Goal: Transaction & Acquisition: Obtain resource

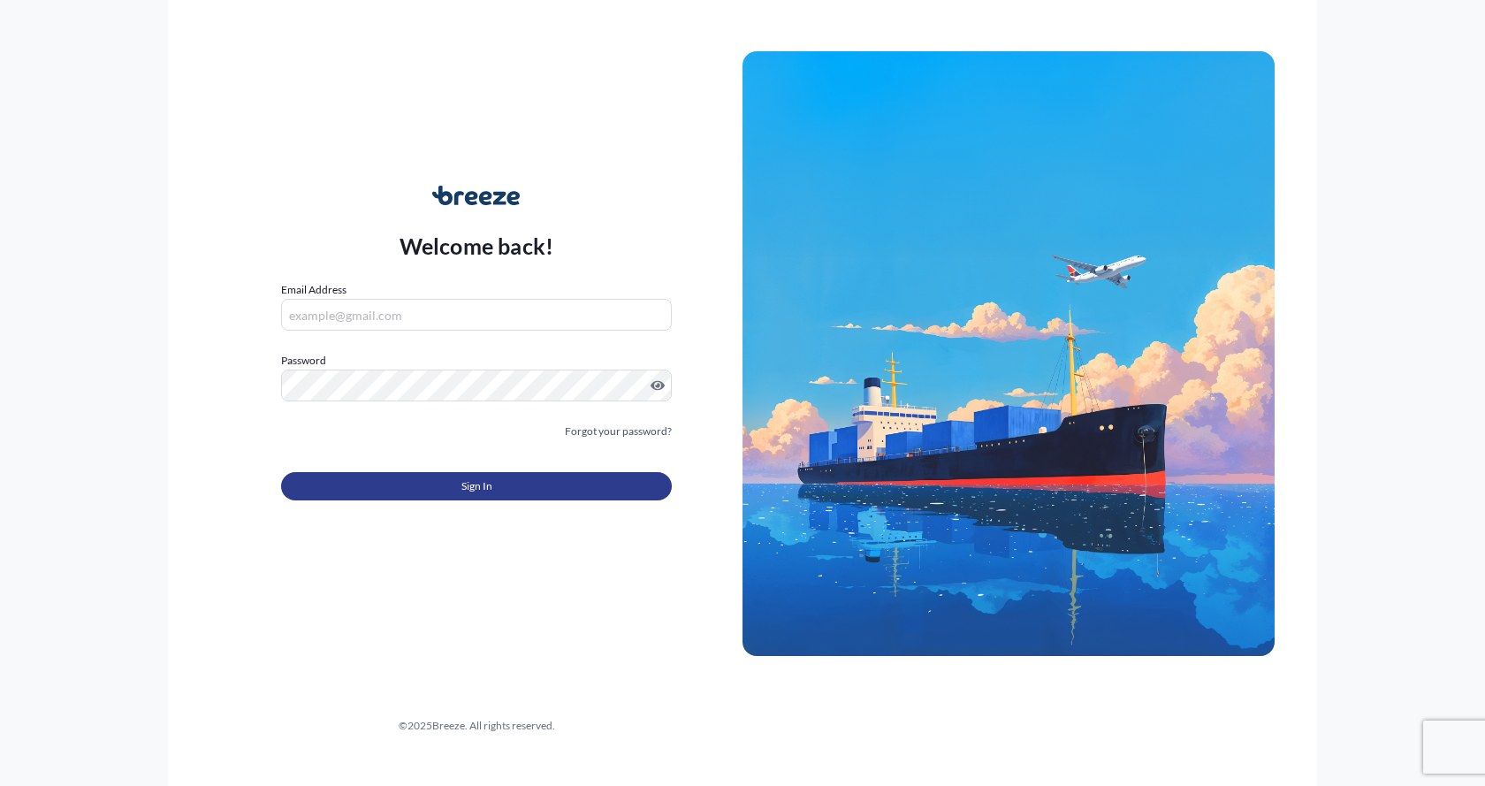
type input "[EMAIL_ADDRESS][DOMAIN_NAME]"
click at [379, 483] on button "Sign In" at bounding box center [476, 486] width 391 height 28
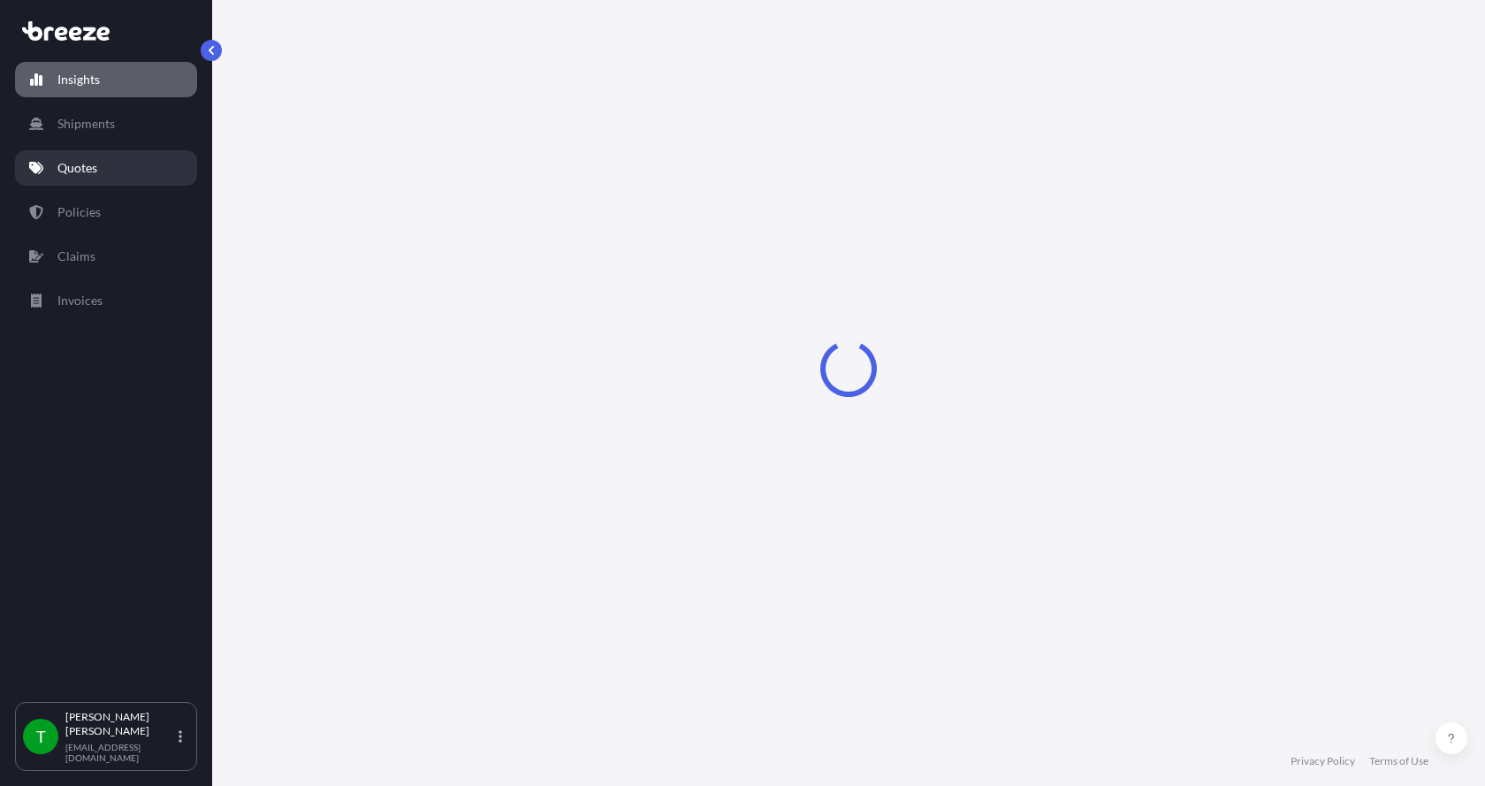
select select "2025"
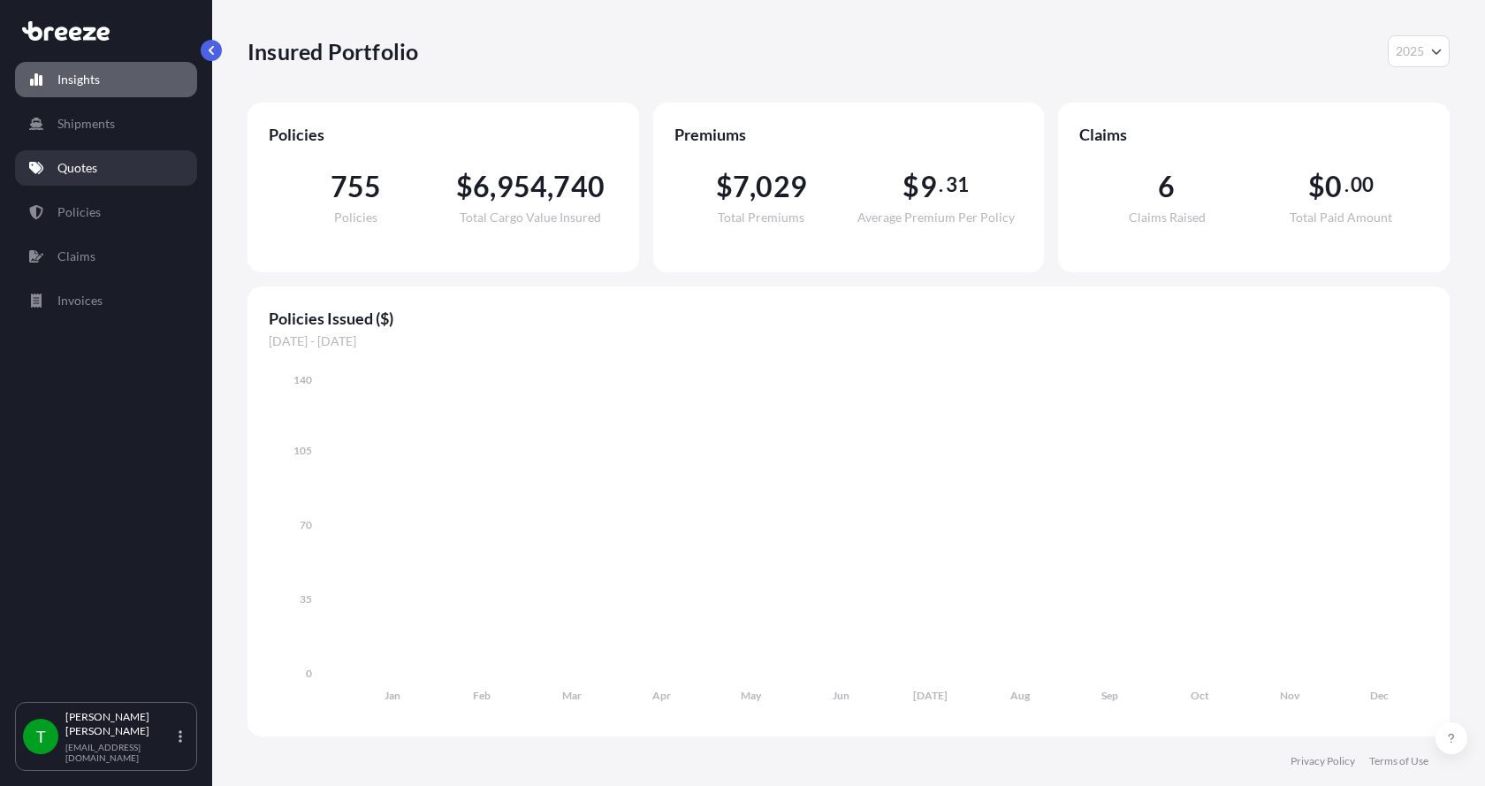
click at [74, 168] on p "Quotes" at bounding box center [77, 168] width 40 height 18
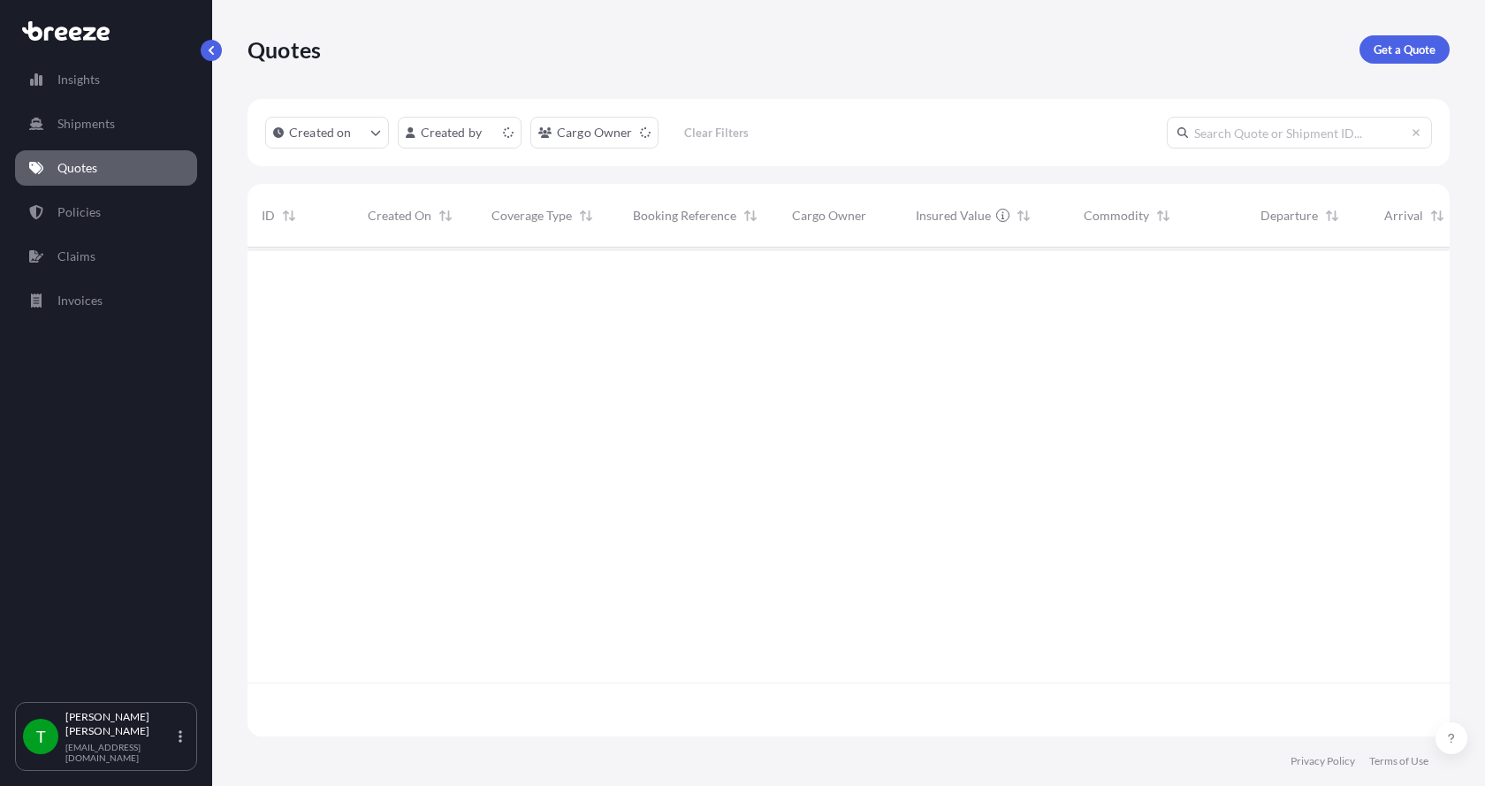
scroll to position [485, 1189]
click at [1411, 40] on link "Get a Quote" at bounding box center [1404, 49] width 90 height 28
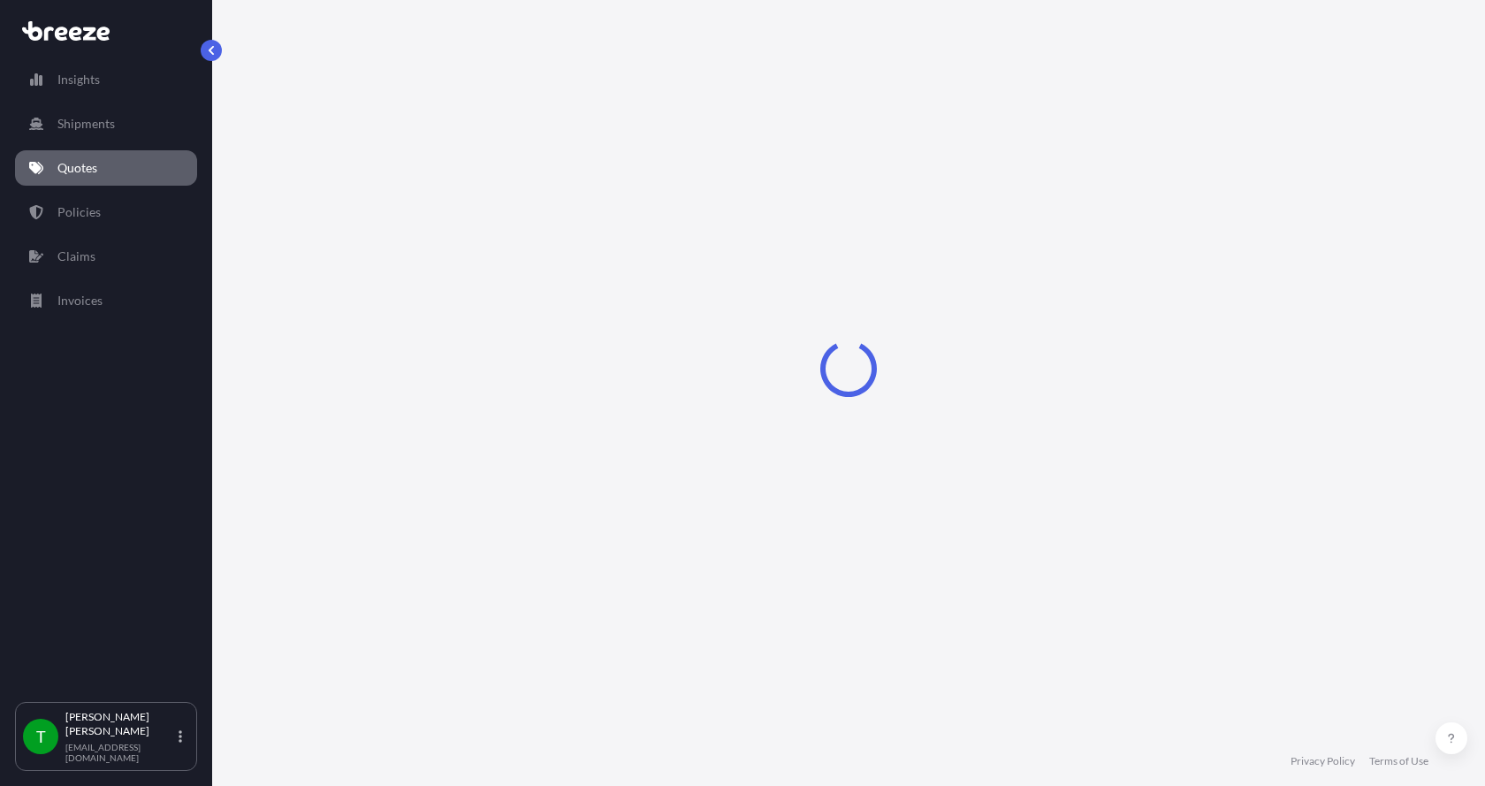
select select "Sea"
select select "1"
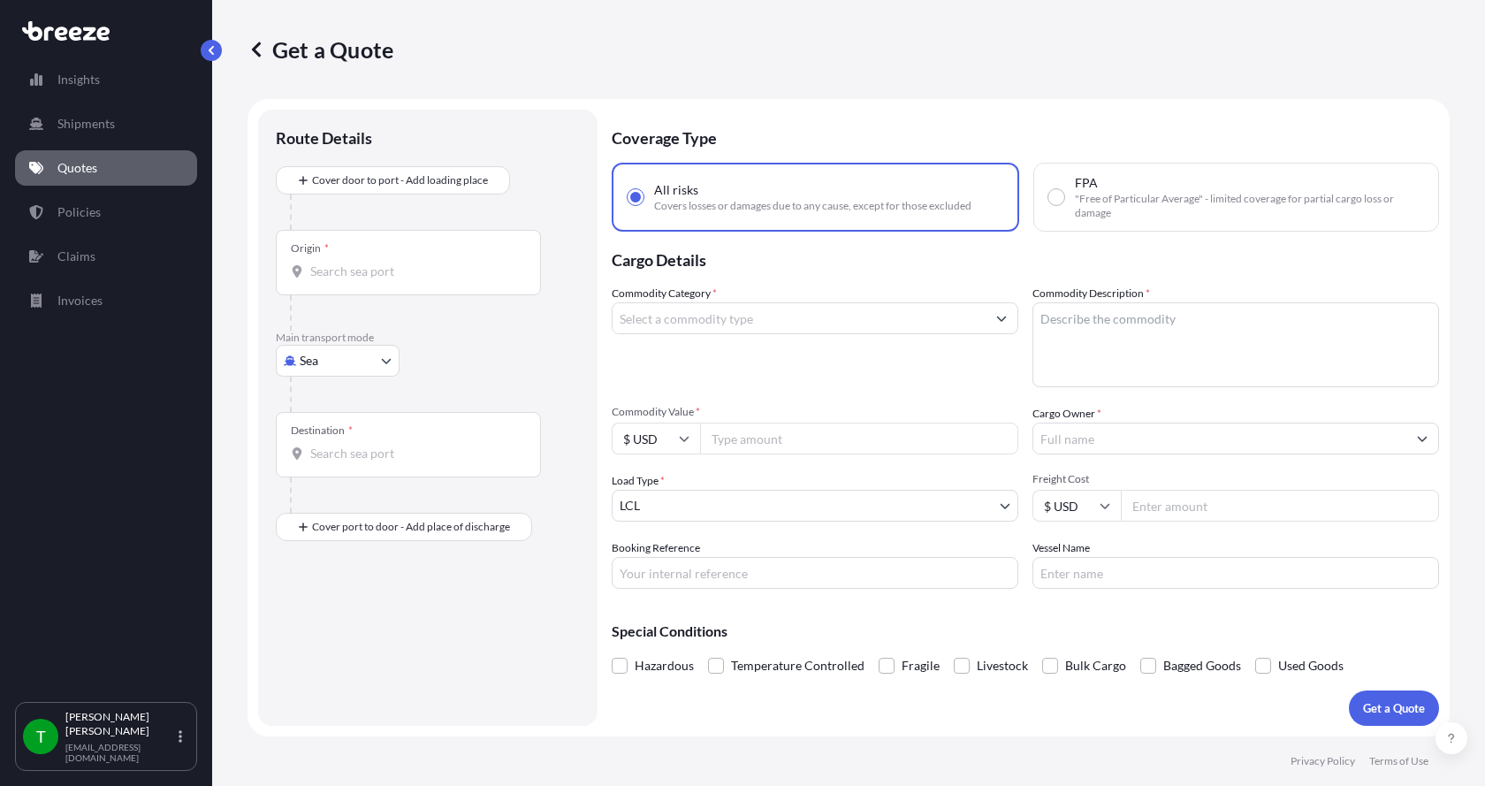
click at [323, 353] on body "Insights Shipments Quotes Policies Claims Invoices T [PERSON_NAME] [EMAIL_ADDRE…" at bounding box center [742, 393] width 1485 height 786
click at [321, 467] on span "Road" at bounding box center [323, 470] width 28 height 18
select select "Road"
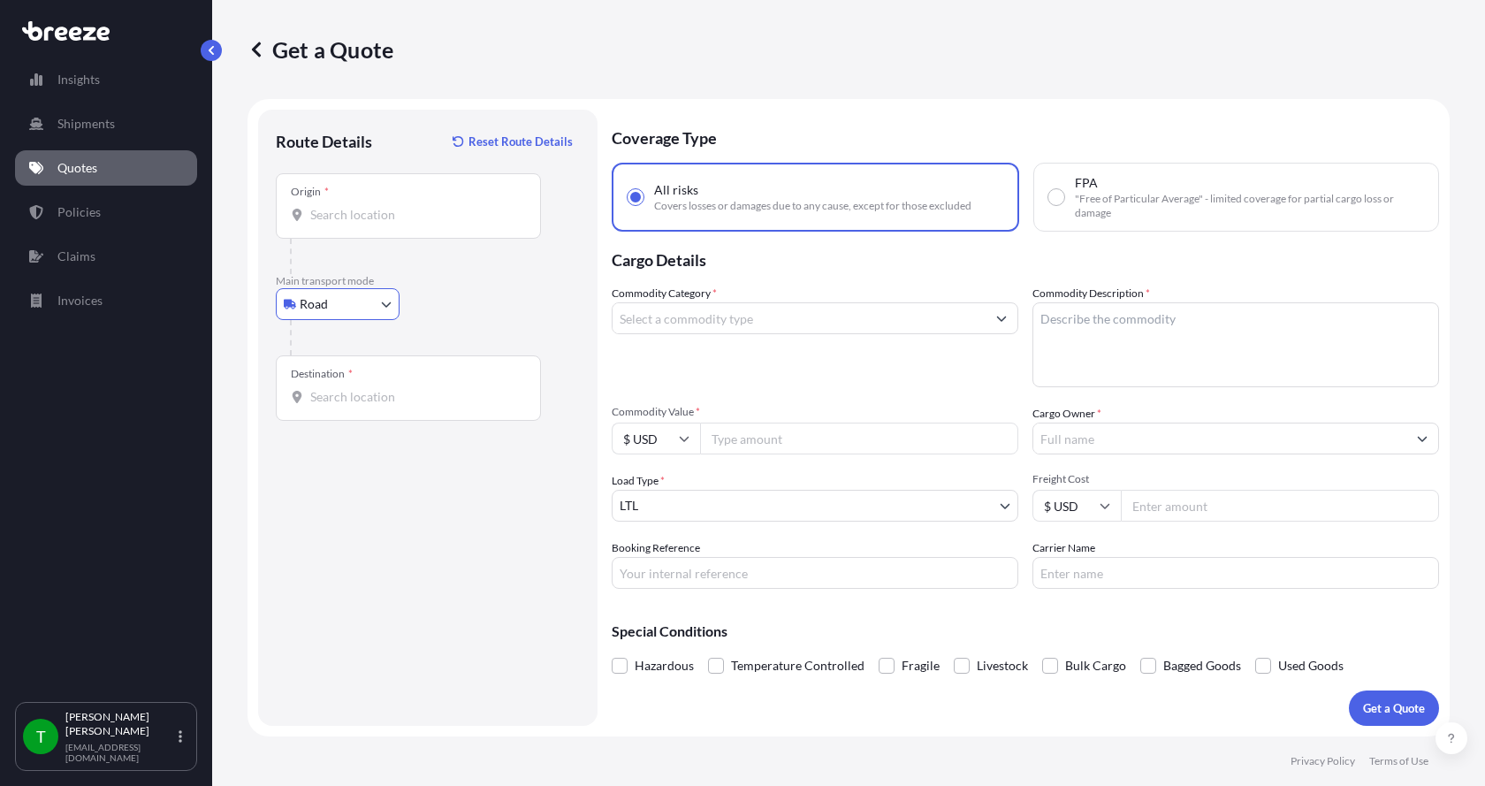
click at [315, 209] on input "Origin *" at bounding box center [414, 215] width 209 height 18
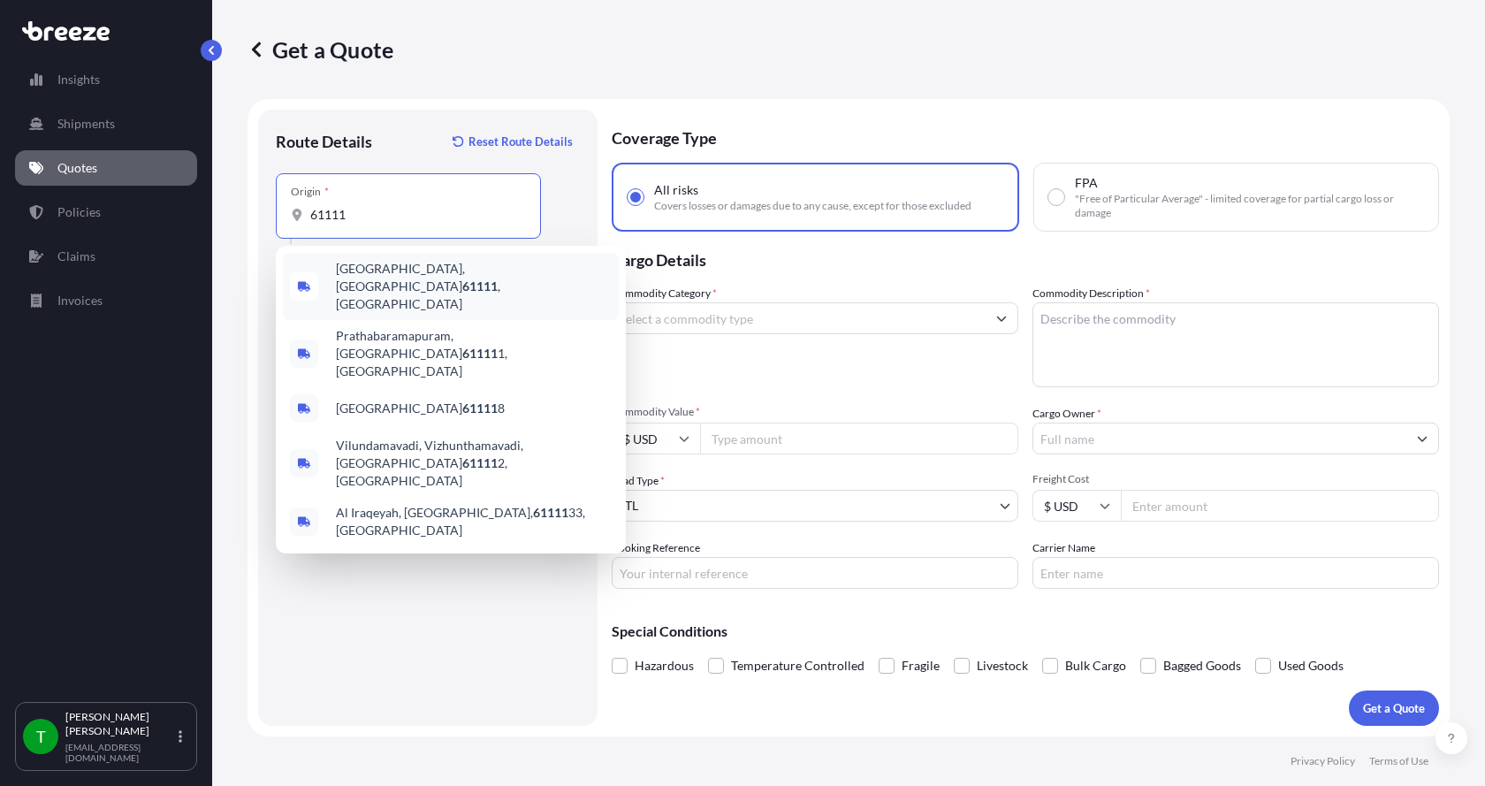
click at [356, 278] on span "[GEOGRAPHIC_DATA] , [GEOGRAPHIC_DATA]" at bounding box center [474, 286] width 276 height 53
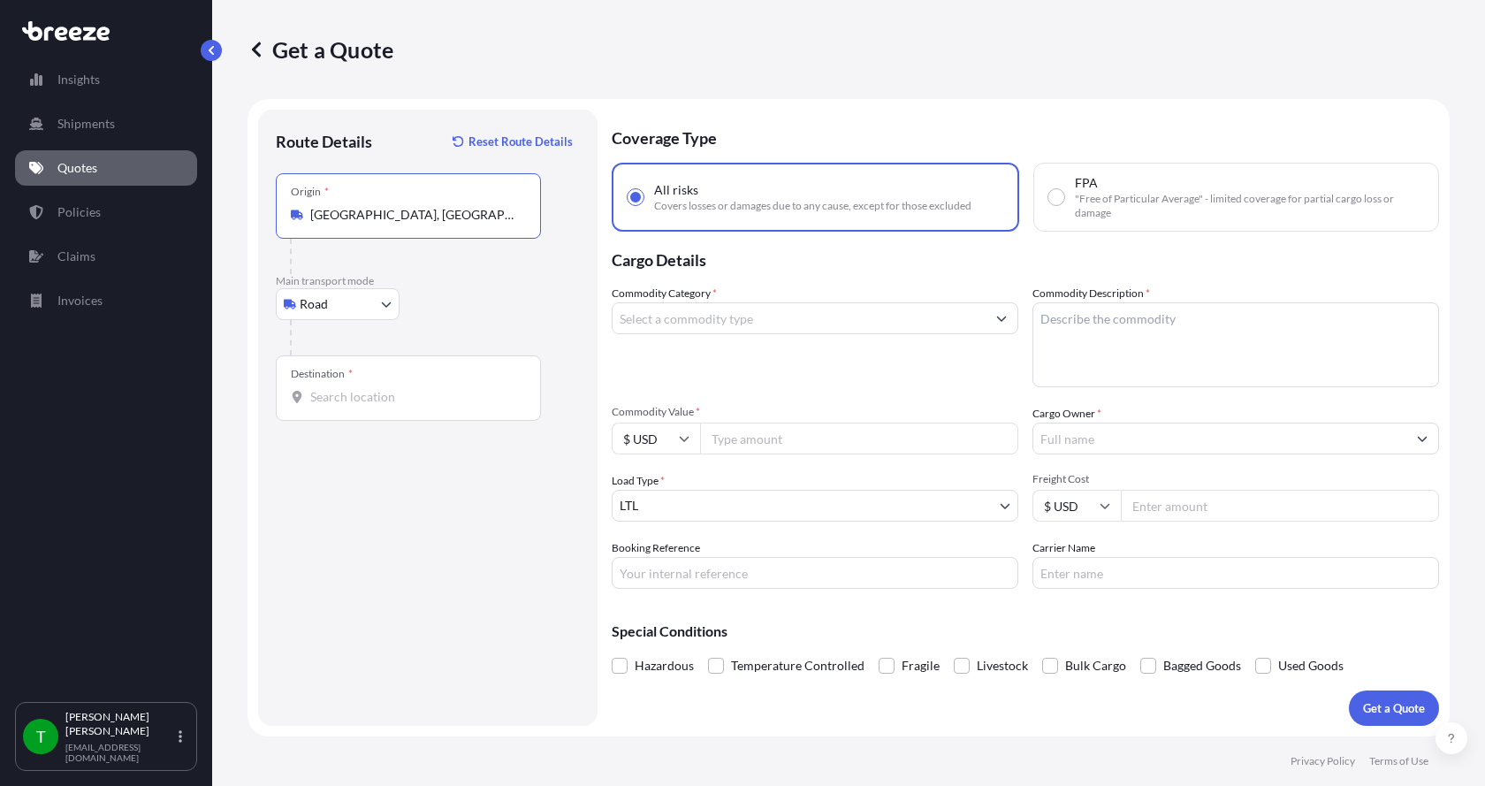
type input "[GEOGRAPHIC_DATA], [GEOGRAPHIC_DATA]"
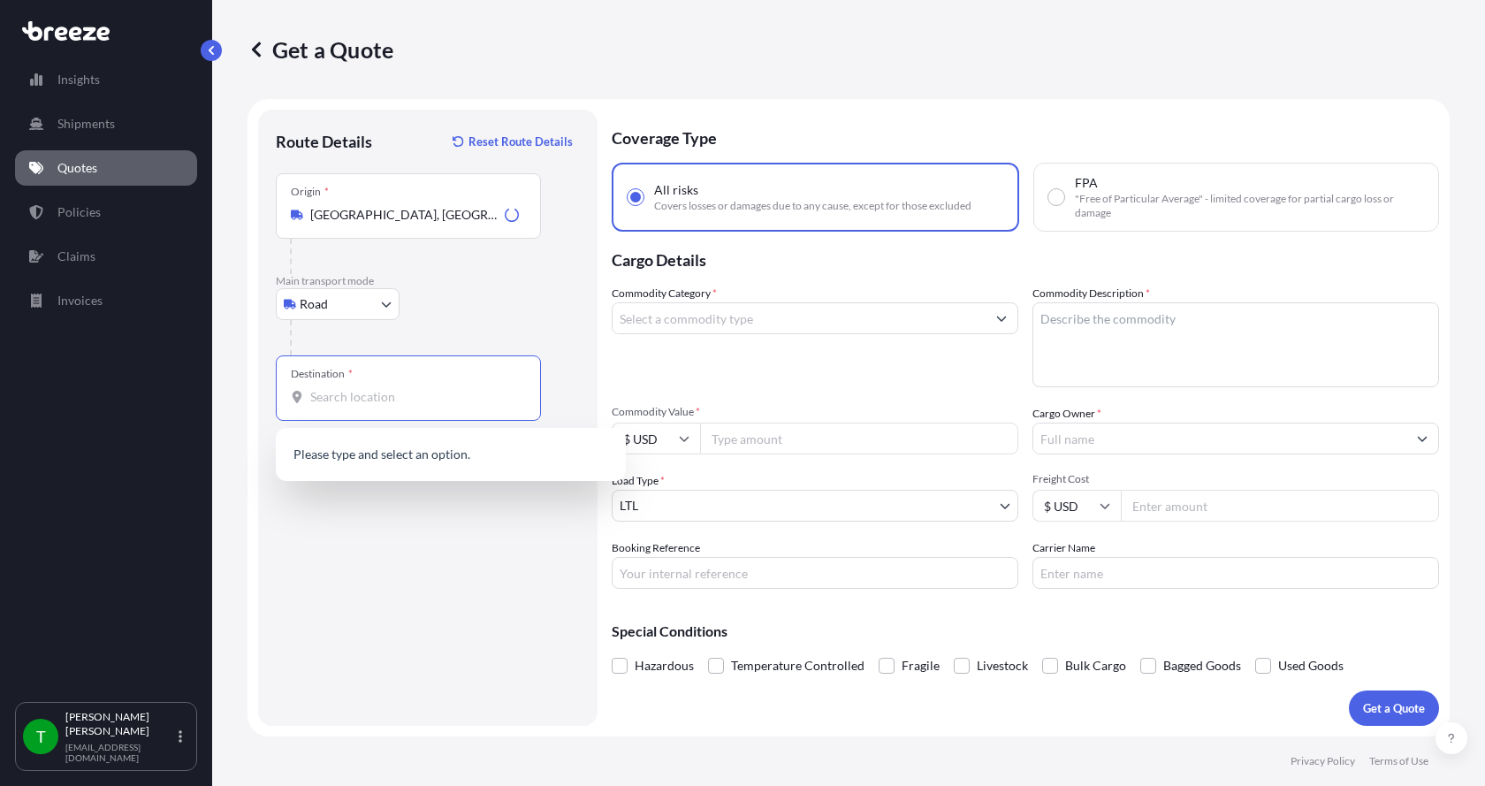
click at [324, 391] on input "Destination *" at bounding box center [414, 397] width 209 height 18
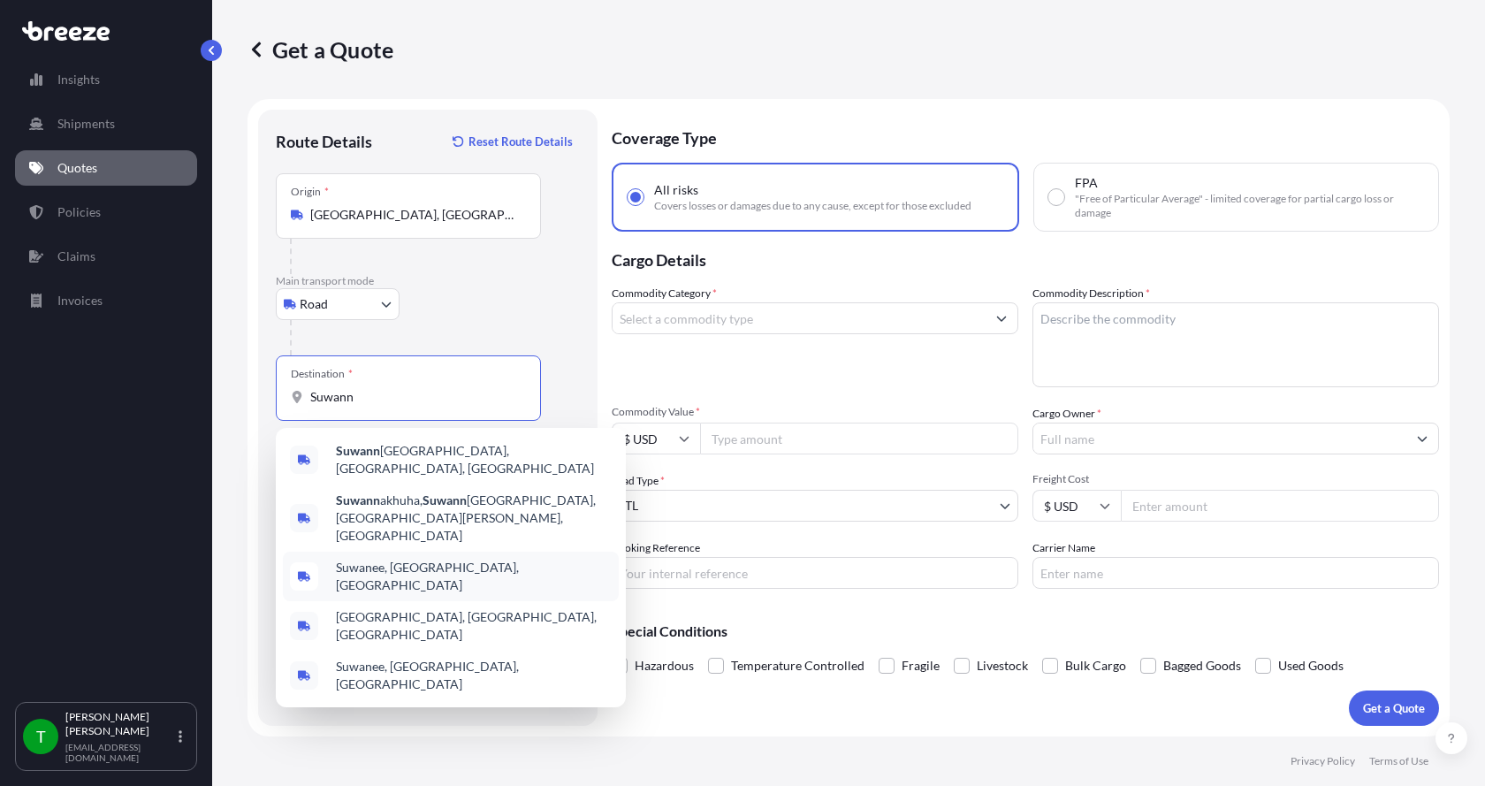
click at [376, 559] on span "Suwanee, [GEOGRAPHIC_DATA], [GEOGRAPHIC_DATA]" at bounding box center [474, 576] width 276 height 35
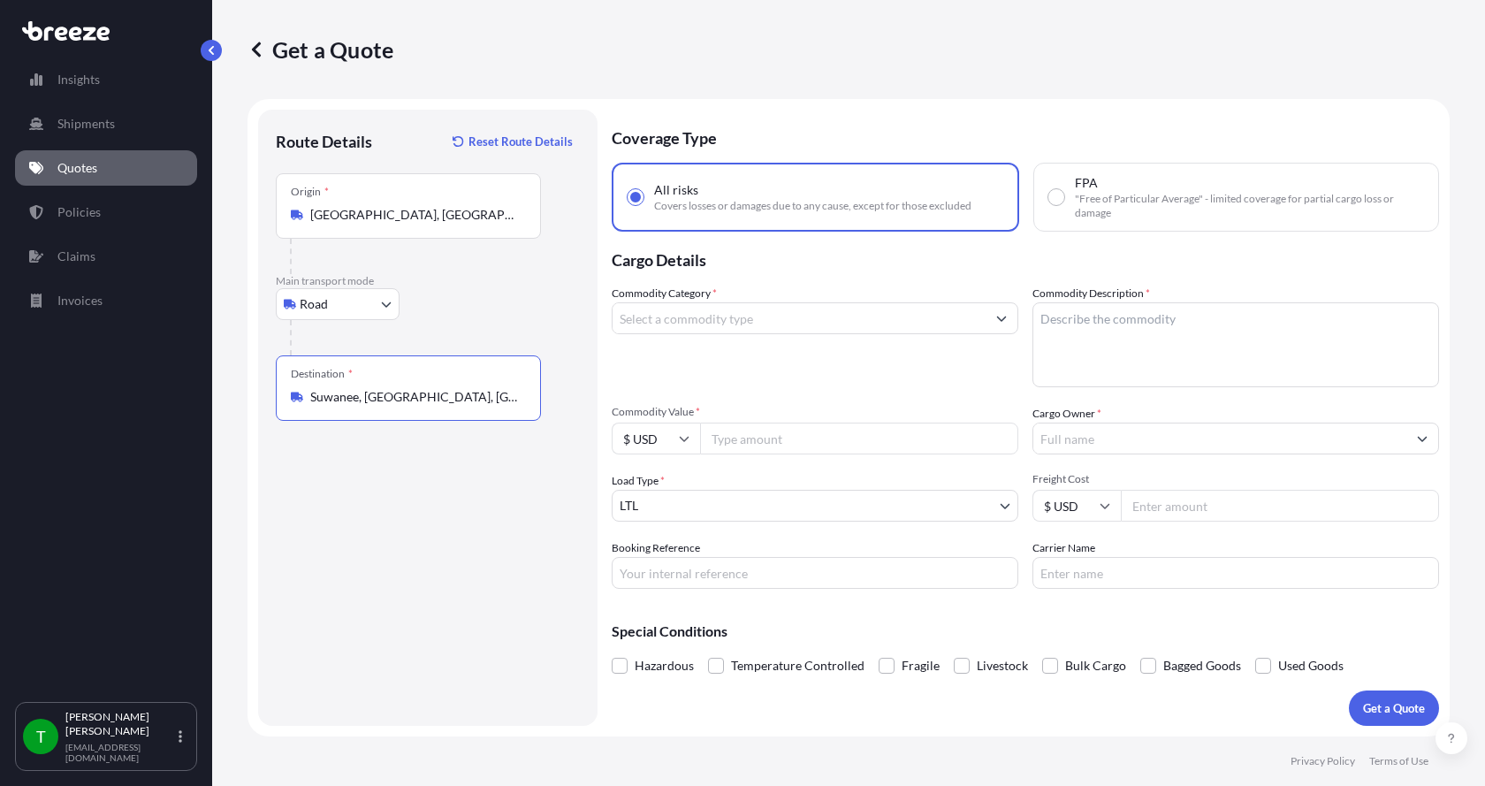
type input "Suwanee, [GEOGRAPHIC_DATA], [GEOGRAPHIC_DATA]"
click at [678, 326] on input "Commodity Category *" at bounding box center [798, 318] width 373 height 32
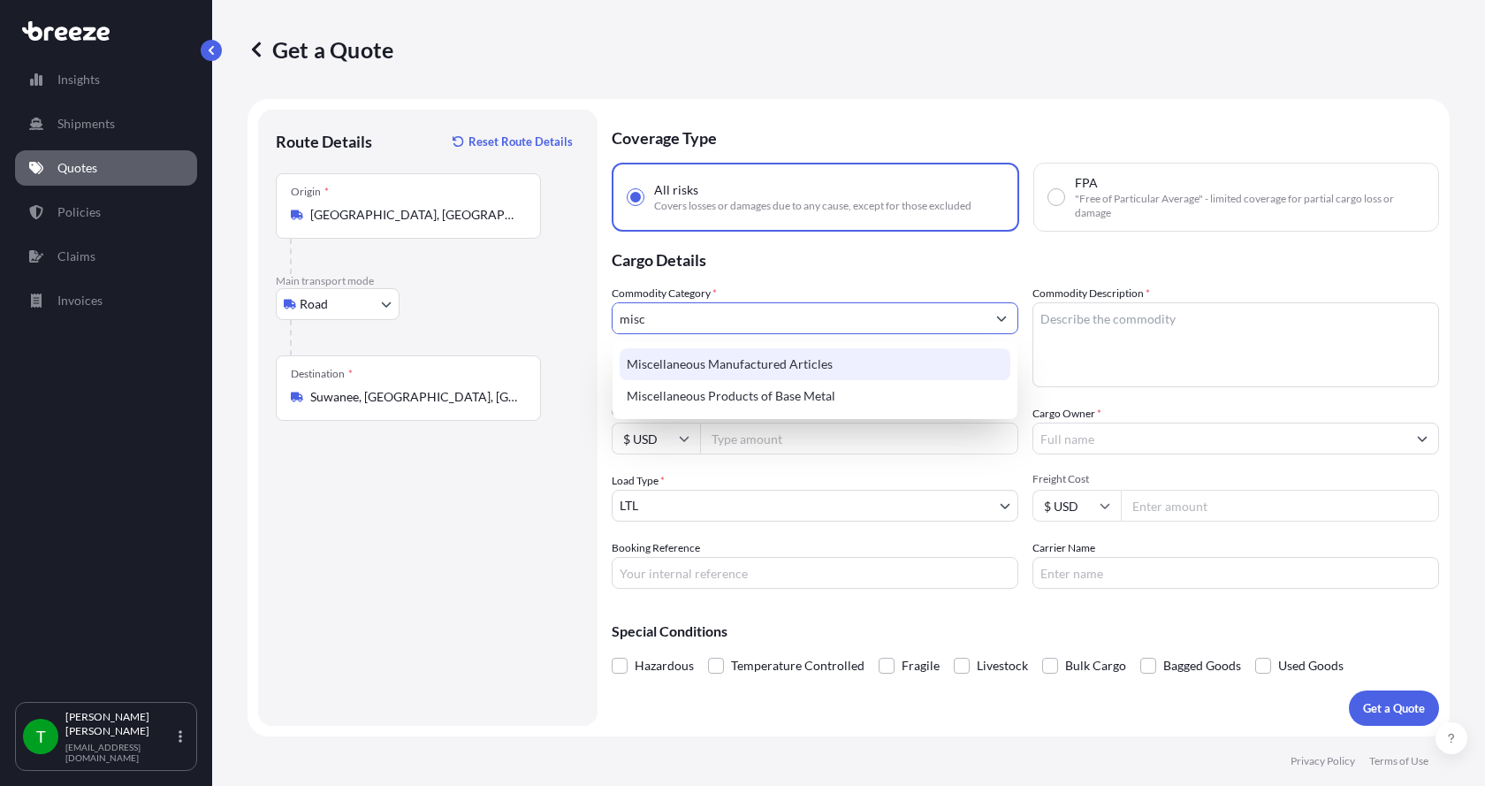
click at [665, 369] on div "Miscellaneous Manufactured Articles" at bounding box center [814, 364] width 391 height 32
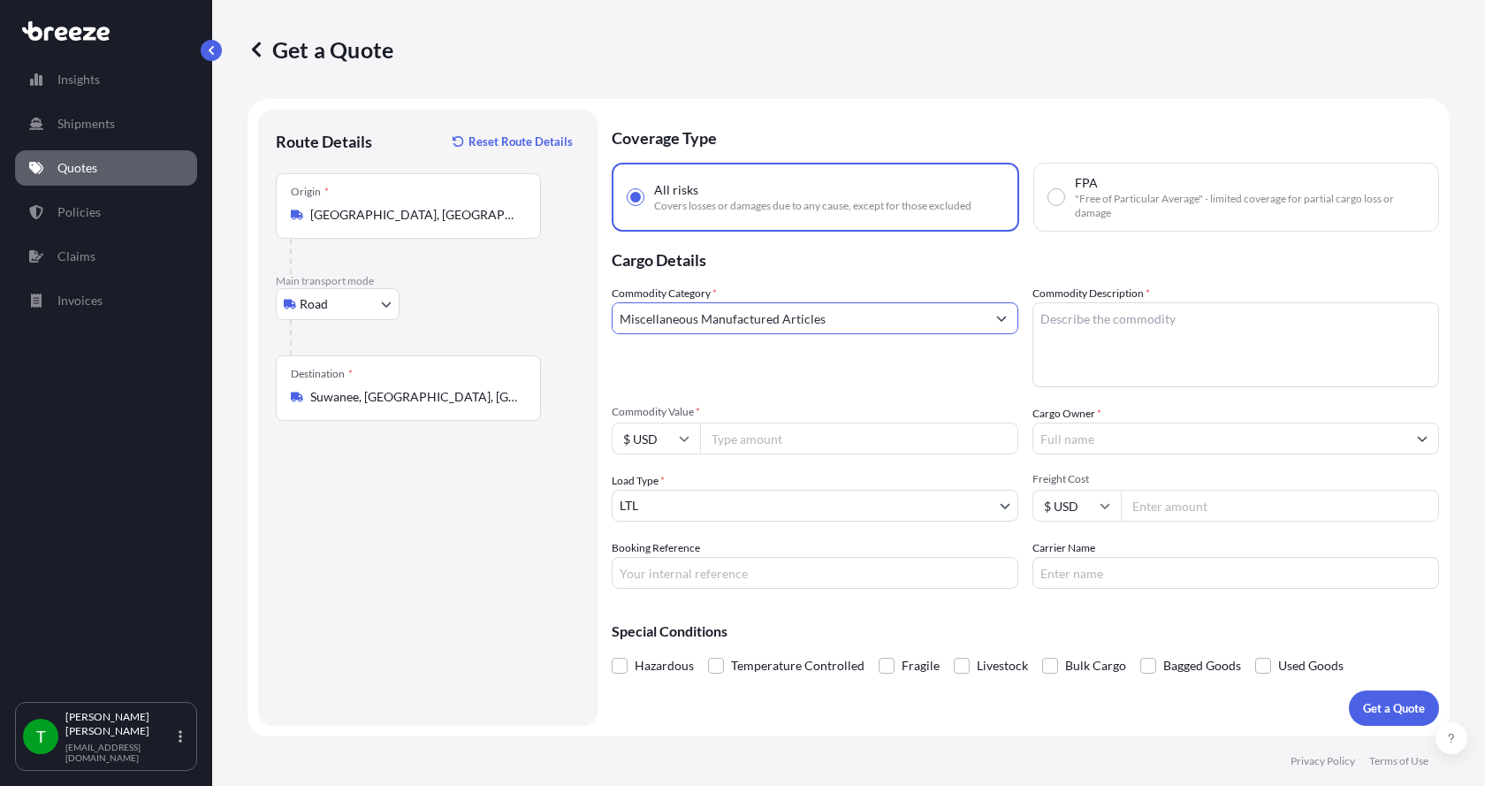
type input "Miscellaneous Manufactured Articles"
click at [1073, 326] on textarea "Commodity Description *" at bounding box center [1235, 344] width 407 height 85
type textarea "GEARMOTOR NORD SK33N BALDOR"
click at [796, 434] on input "Commodity Value *" at bounding box center [859, 438] width 318 height 32
click at [740, 443] on input "Commodity Value *" at bounding box center [859, 438] width 318 height 32
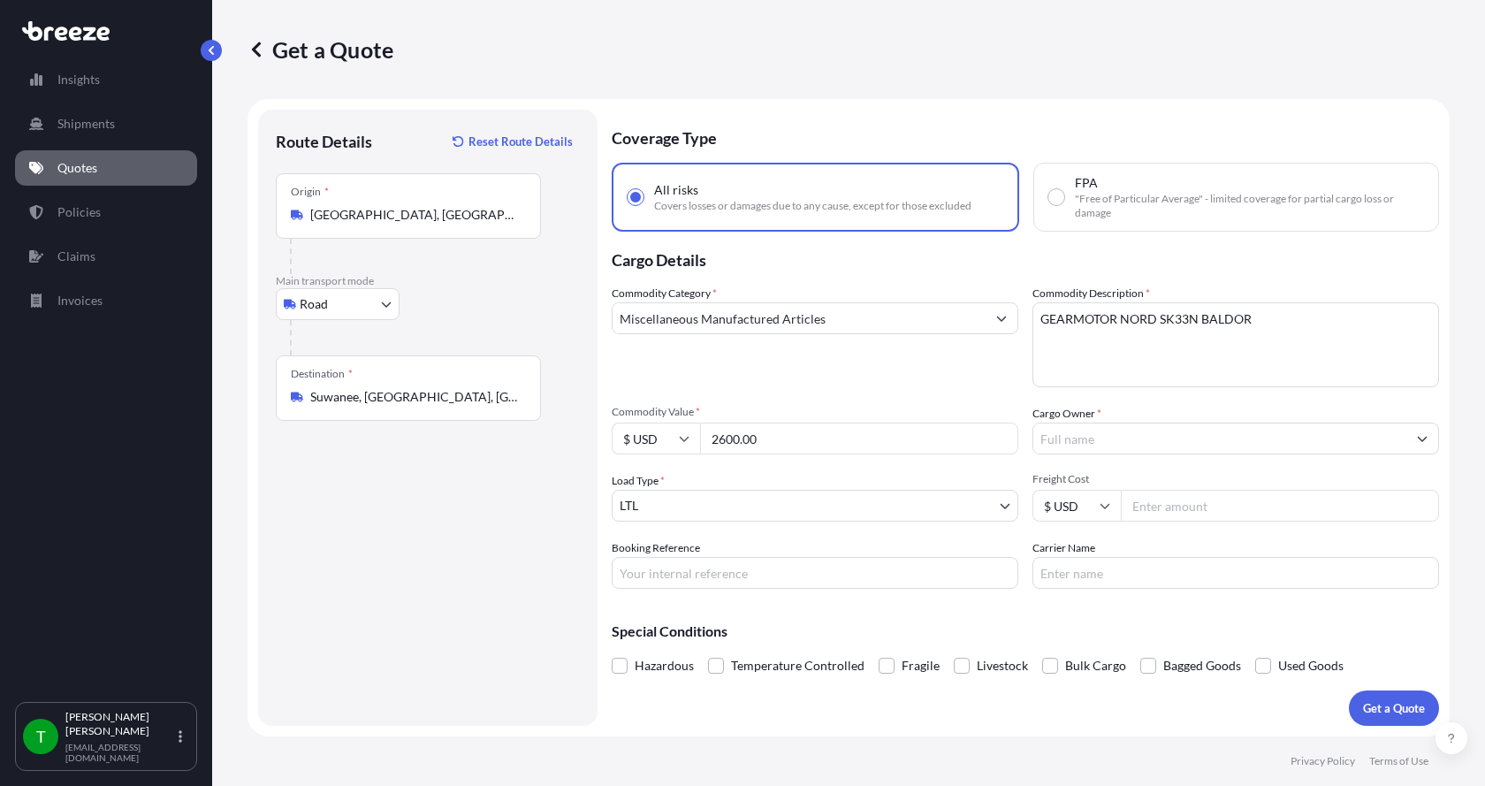
type input "2600.00"
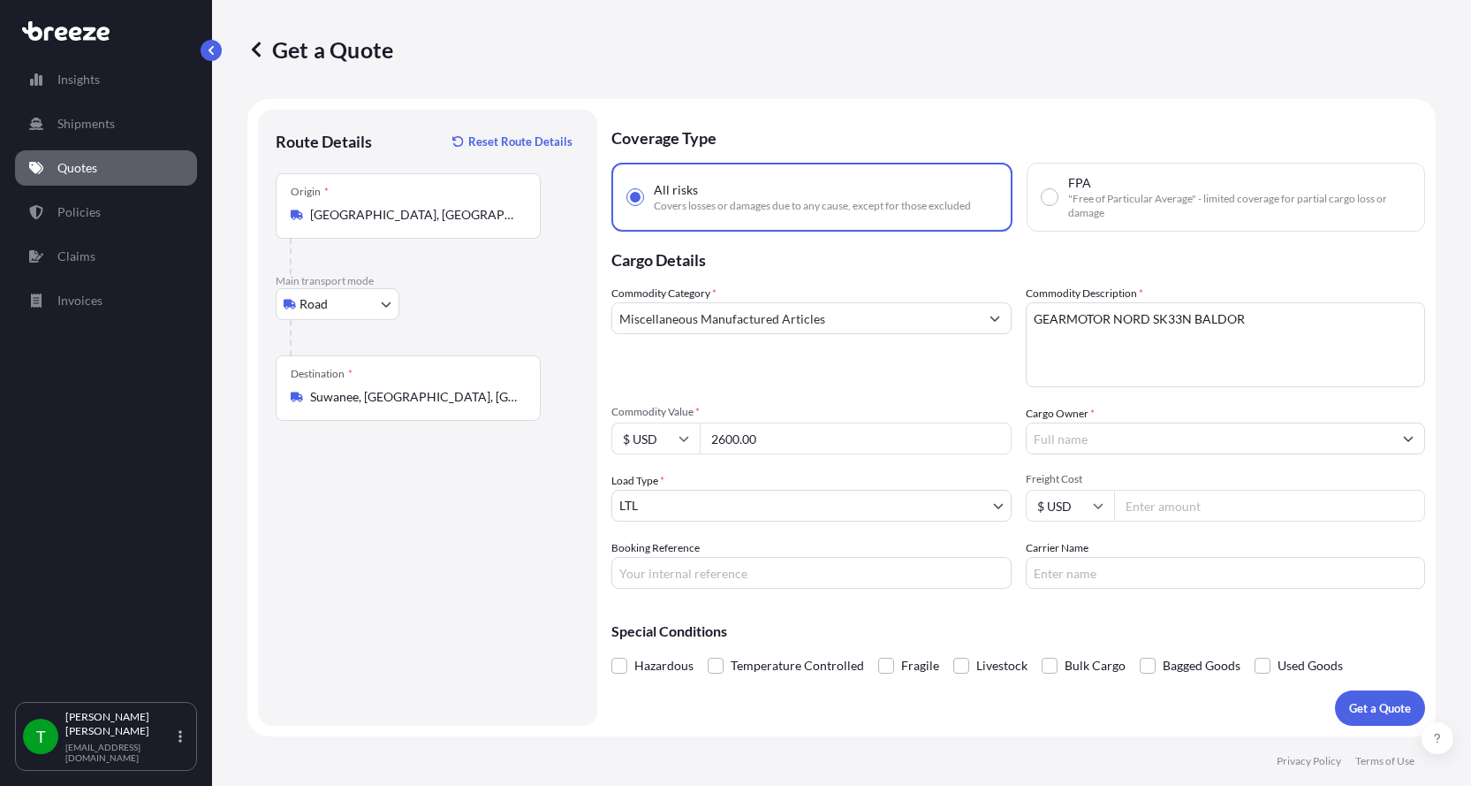
click at [1217, 446] on input "Cargo Owner *" at bounding box center [1210, 438] width 367 height 32
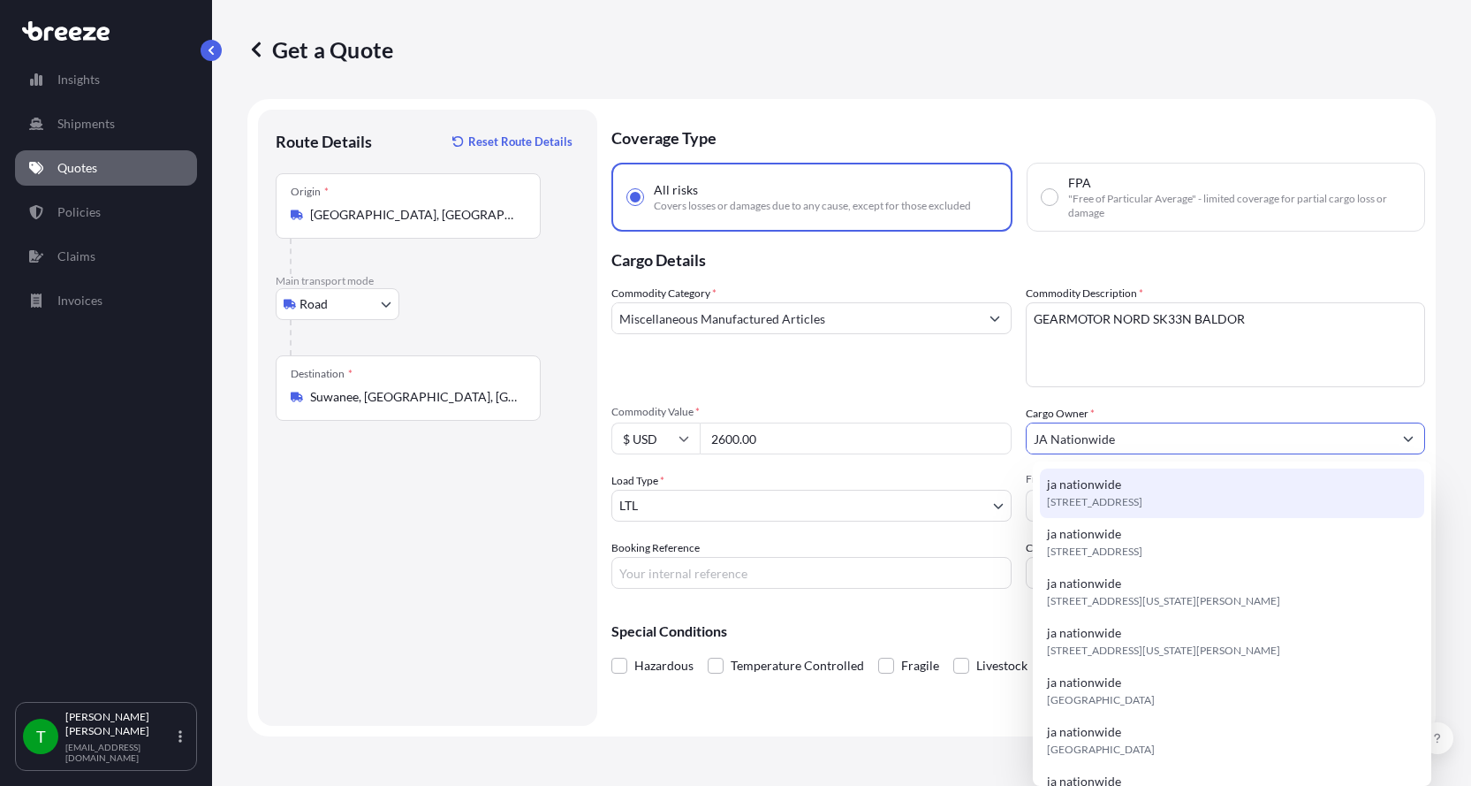
type input "JA Nationwide"
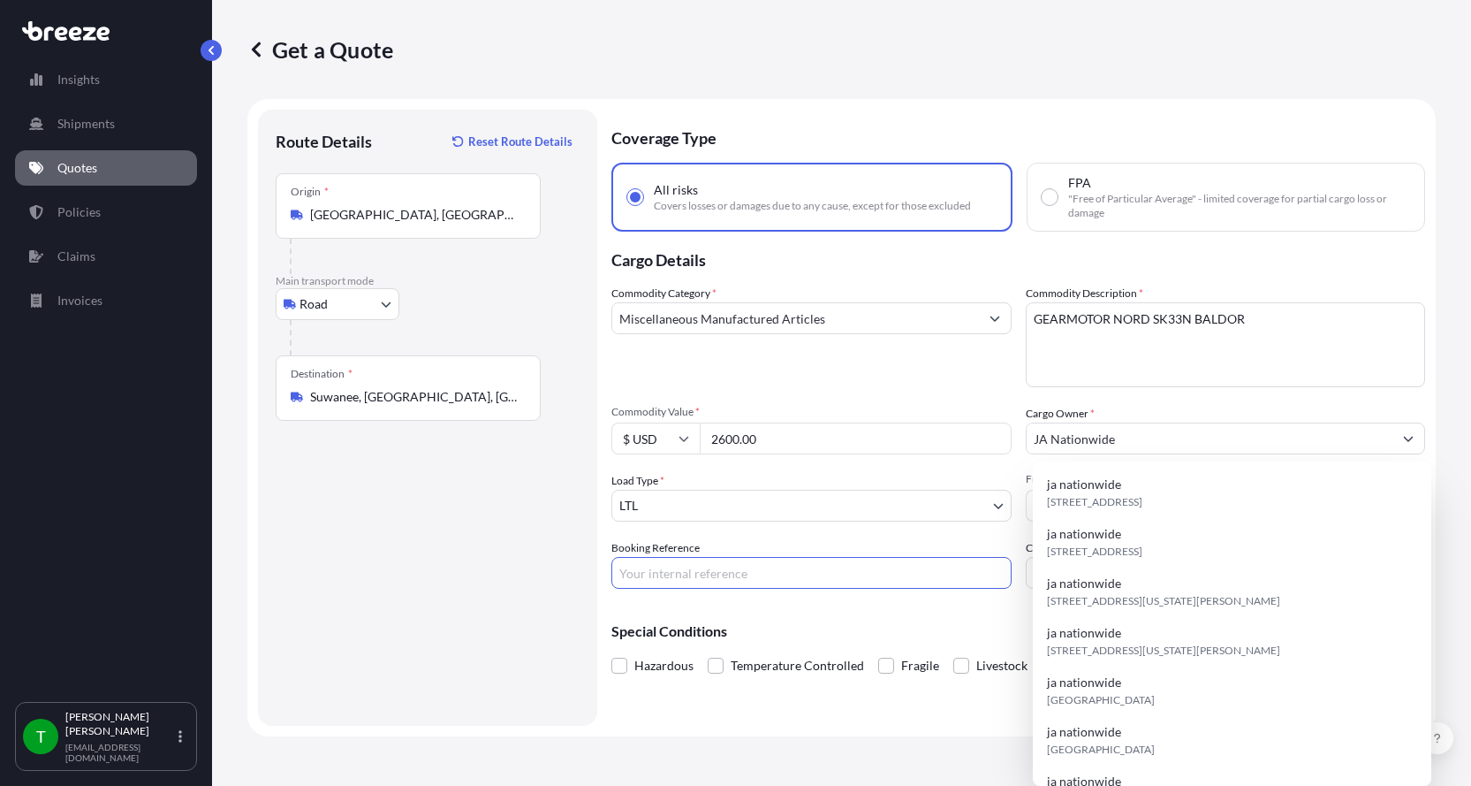
click at [752, 584] on input "Booking Reference" at bounding box center [812, 573] width 400 height 32
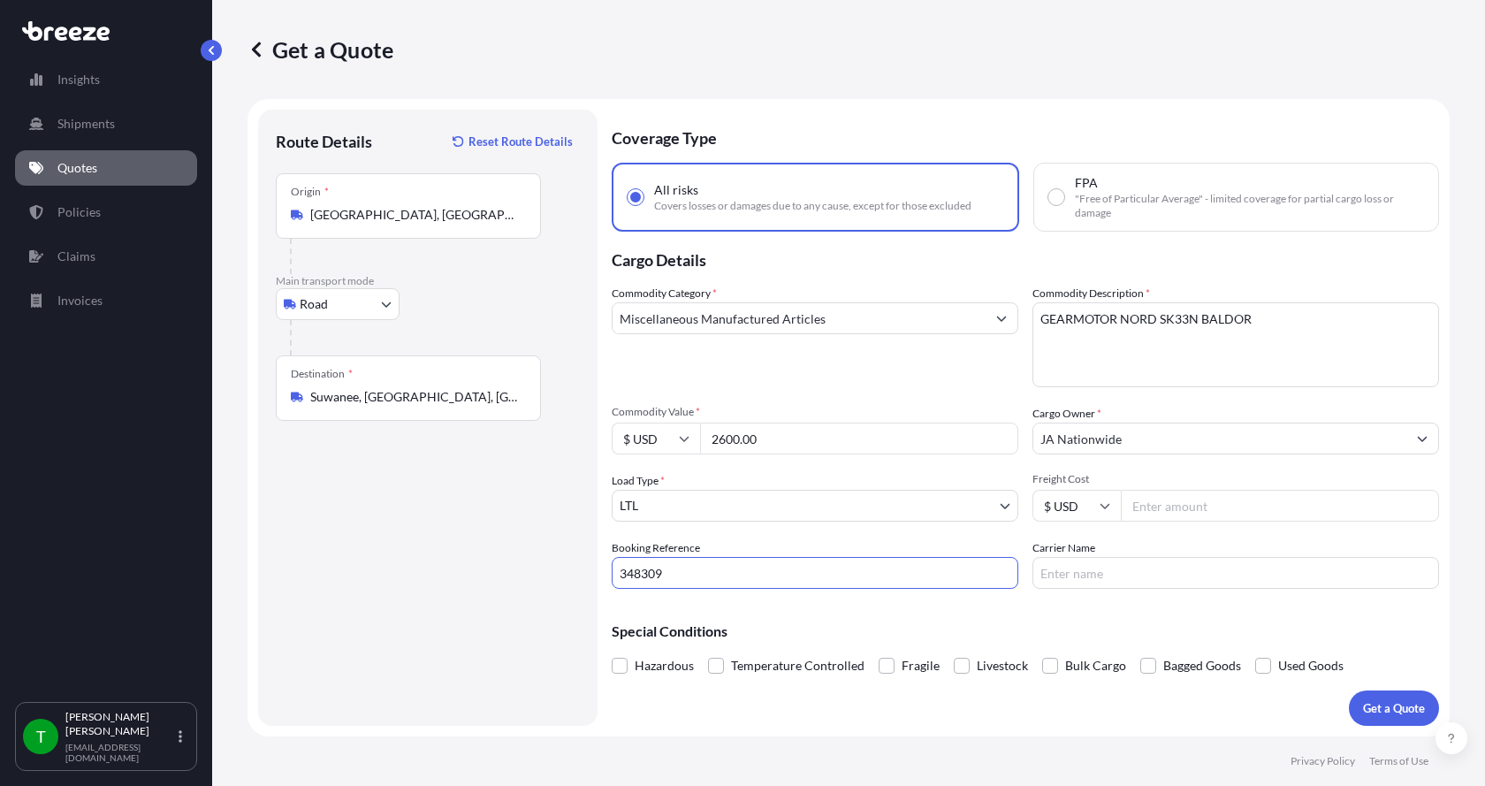
type input "348309"
click at [1171, 513] on input "Freight Cost" at bounding box center [1280, 506] width 318 height 32
type input "250.00"
click at [1139, 565] on input "Carrier Name" at bounding box center [1235, 573] width 407 height 32
type input "AAA [PERSON_NAME]"
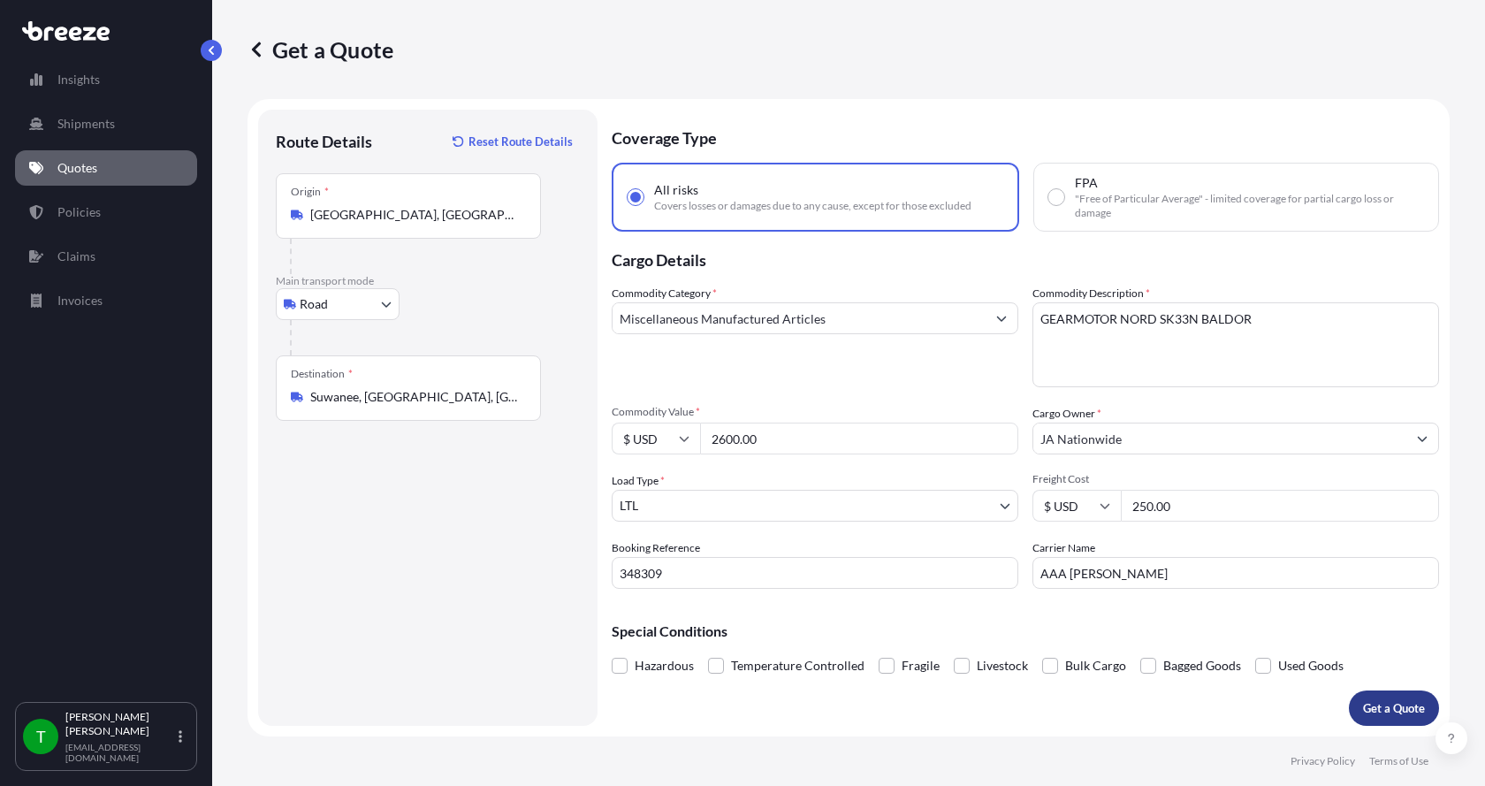
click at [1377, 706] on p "Get a Quote" at bounding box center [1394, 708] width 62 height 18
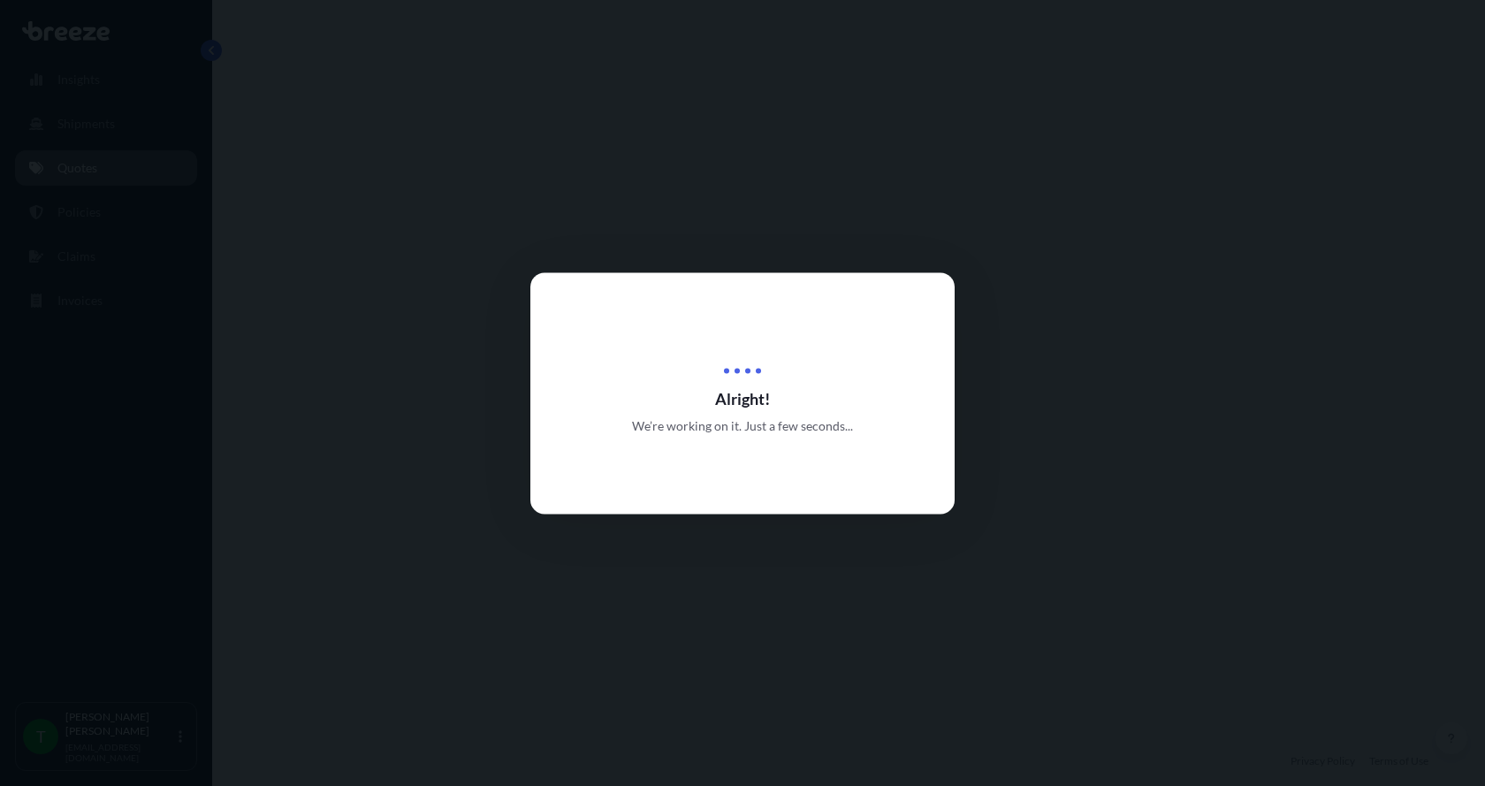
select select "Road"
select select "1"
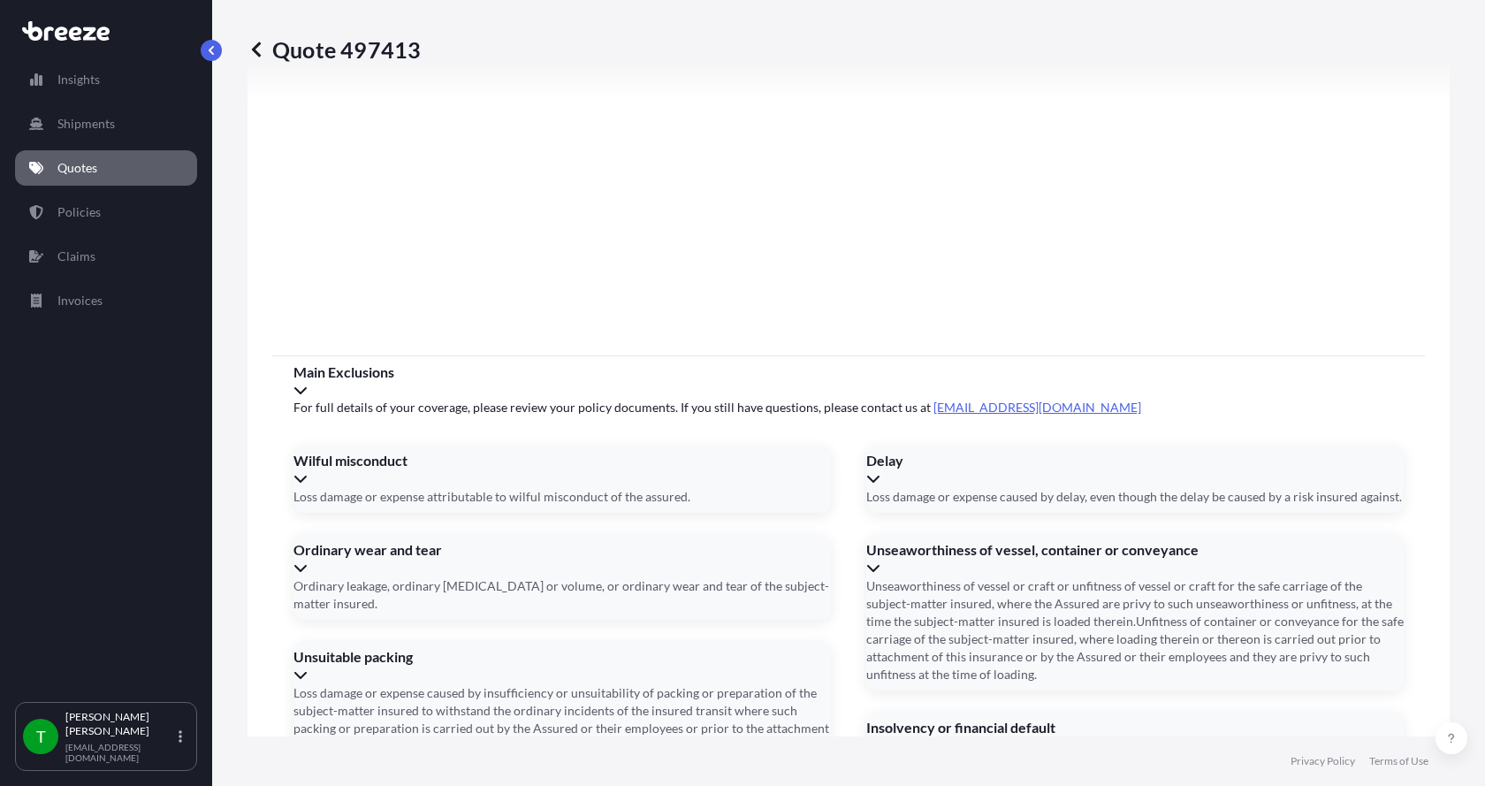
scroll to position [2325, 0]
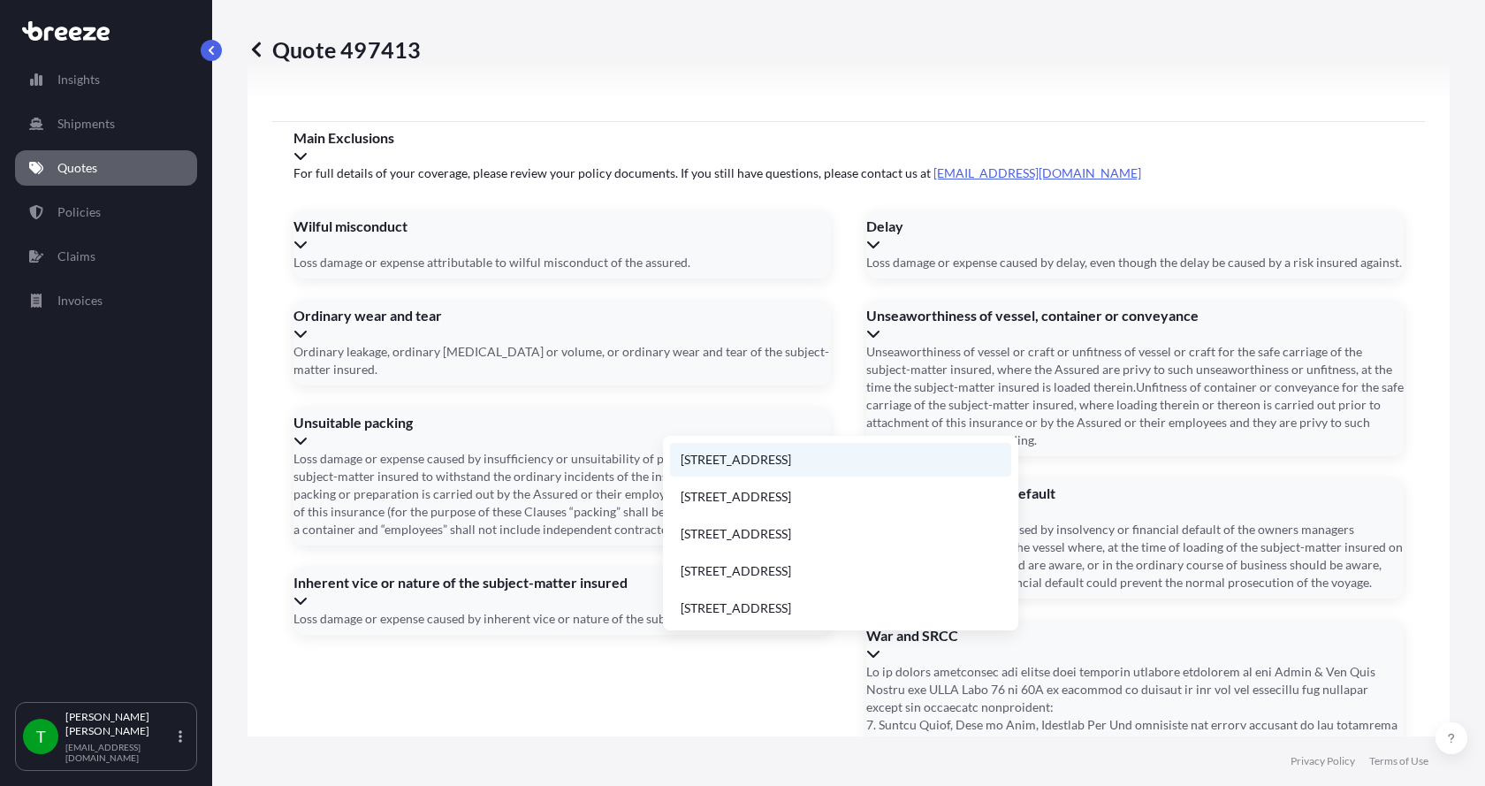
click at [728, 459] on li "[STREET_ADDRESS]" at bounding box center [840, 460] width 341 height 34
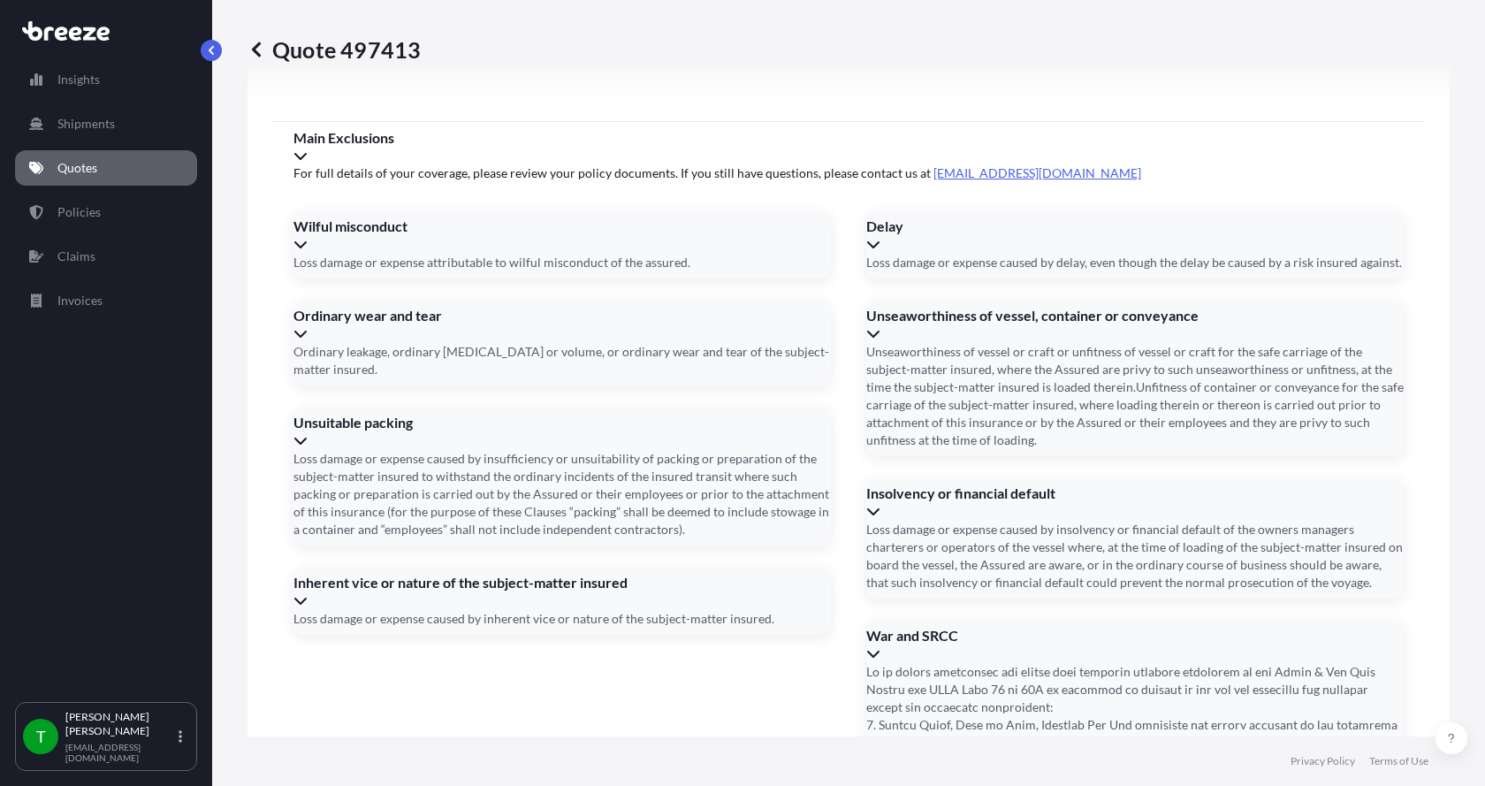
type input "[STREET_ADDRESS]"
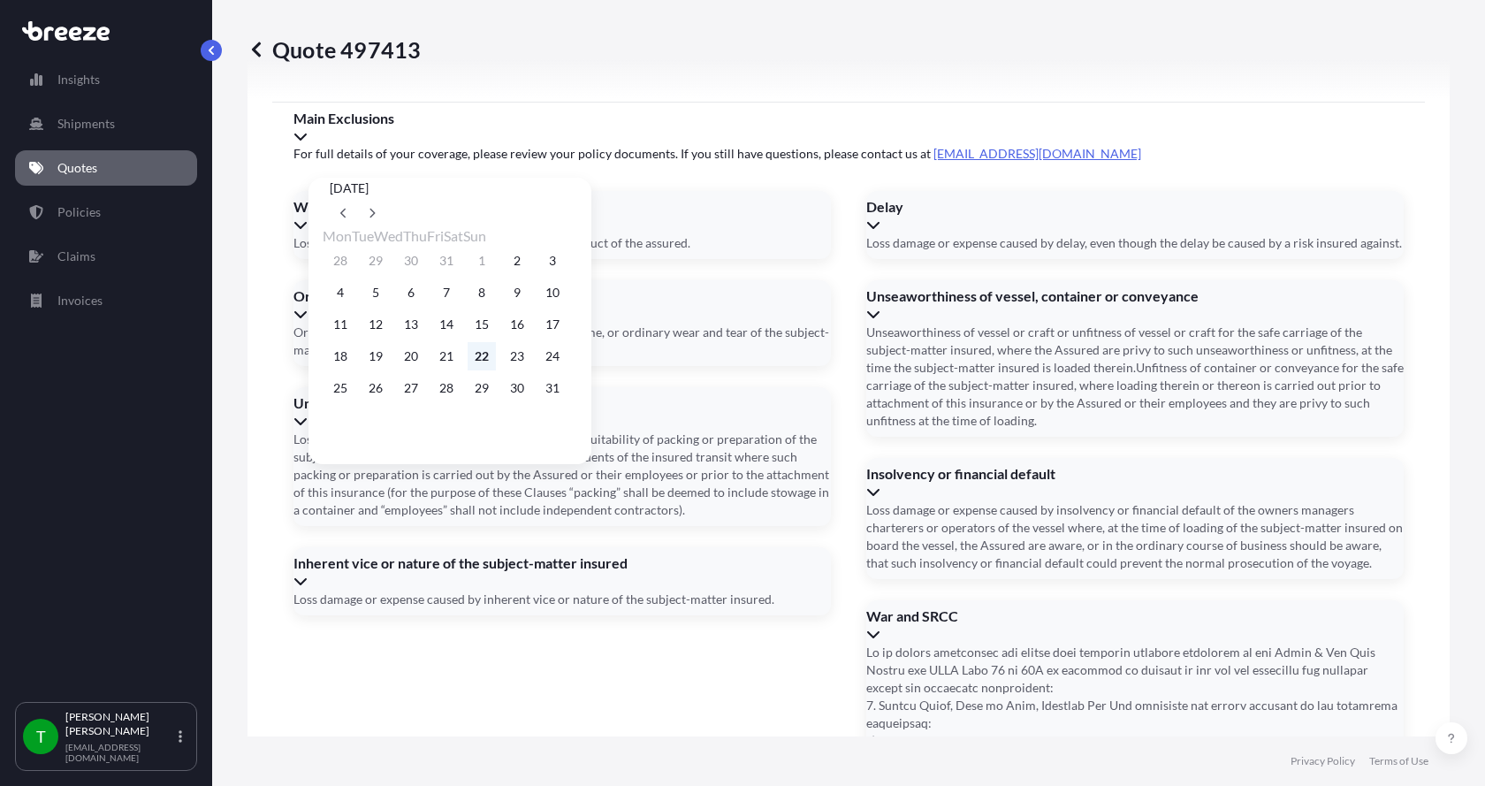
click at [496, 367] on button "22" at bounding box center [481, 356] width 28 height 28
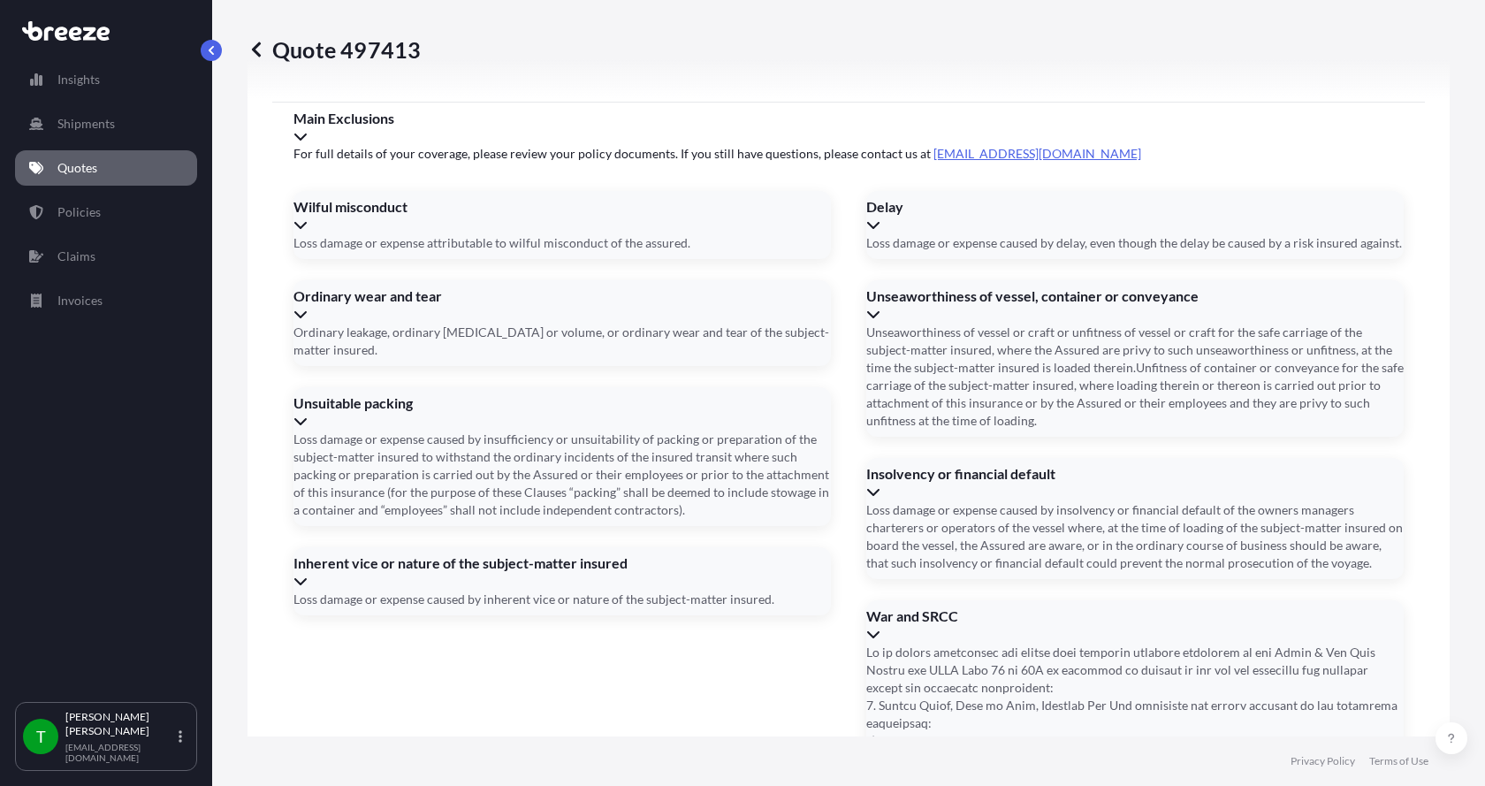
type input "[DATE]"
click at [484, 349] on button "22" at bounding box center [473, 341] width 21 height 16
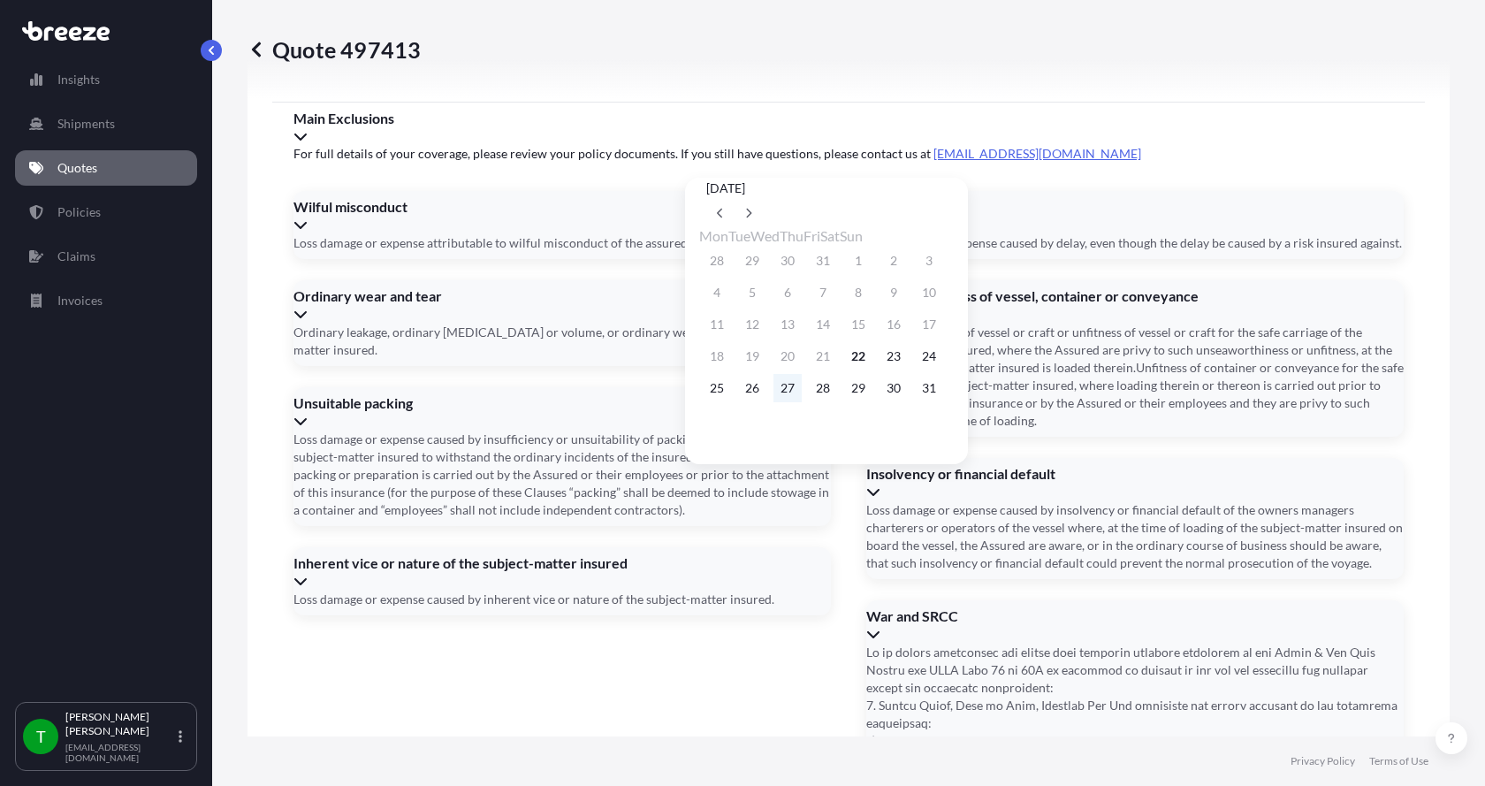
click at [794, 401] on button "27" at bounding box center [787, 388] width 28 height 28
type input "[DATE]"
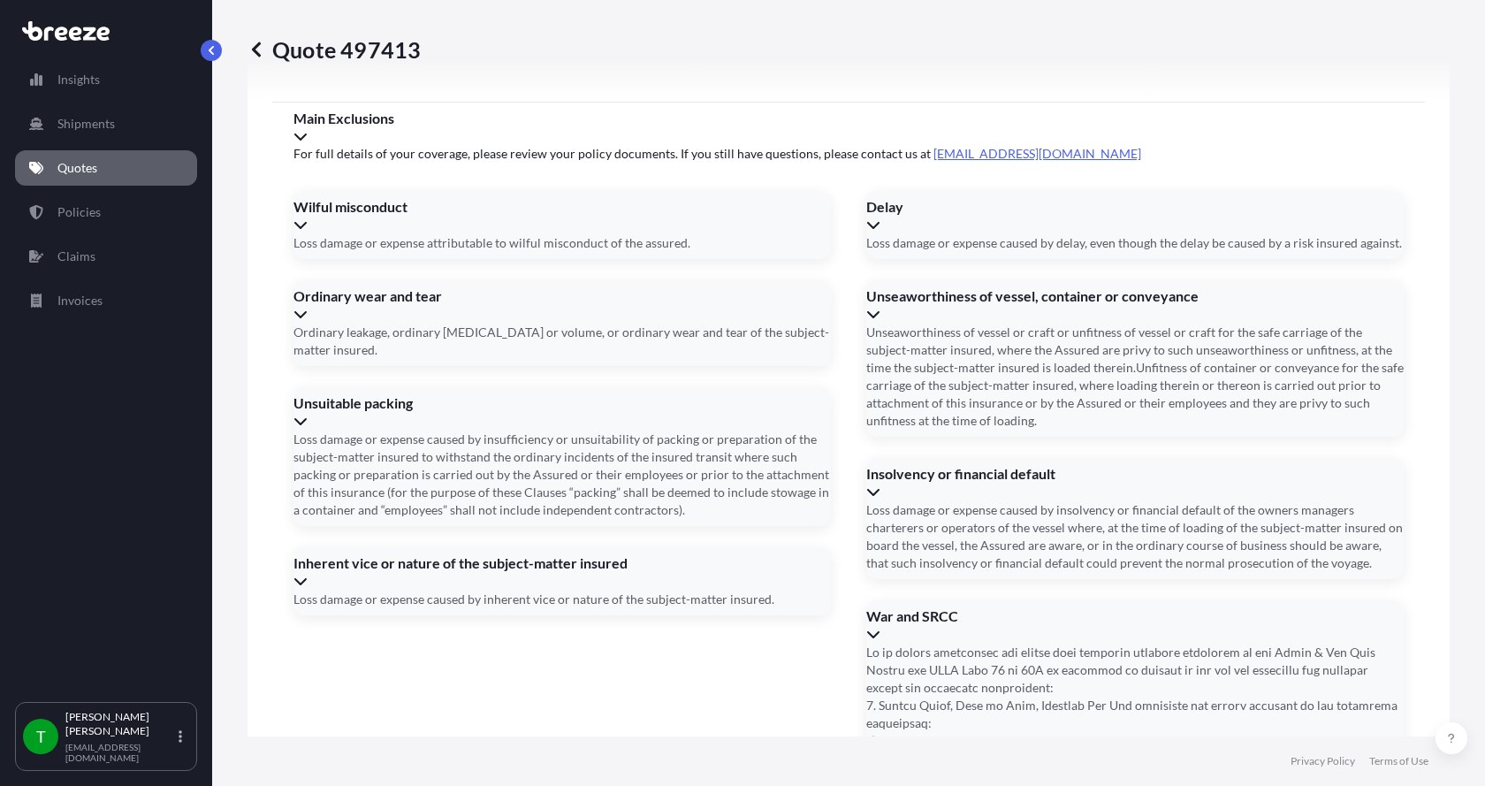
click at [794, 367] on button "27" at bounding box center [797, 359] width 21 height 16
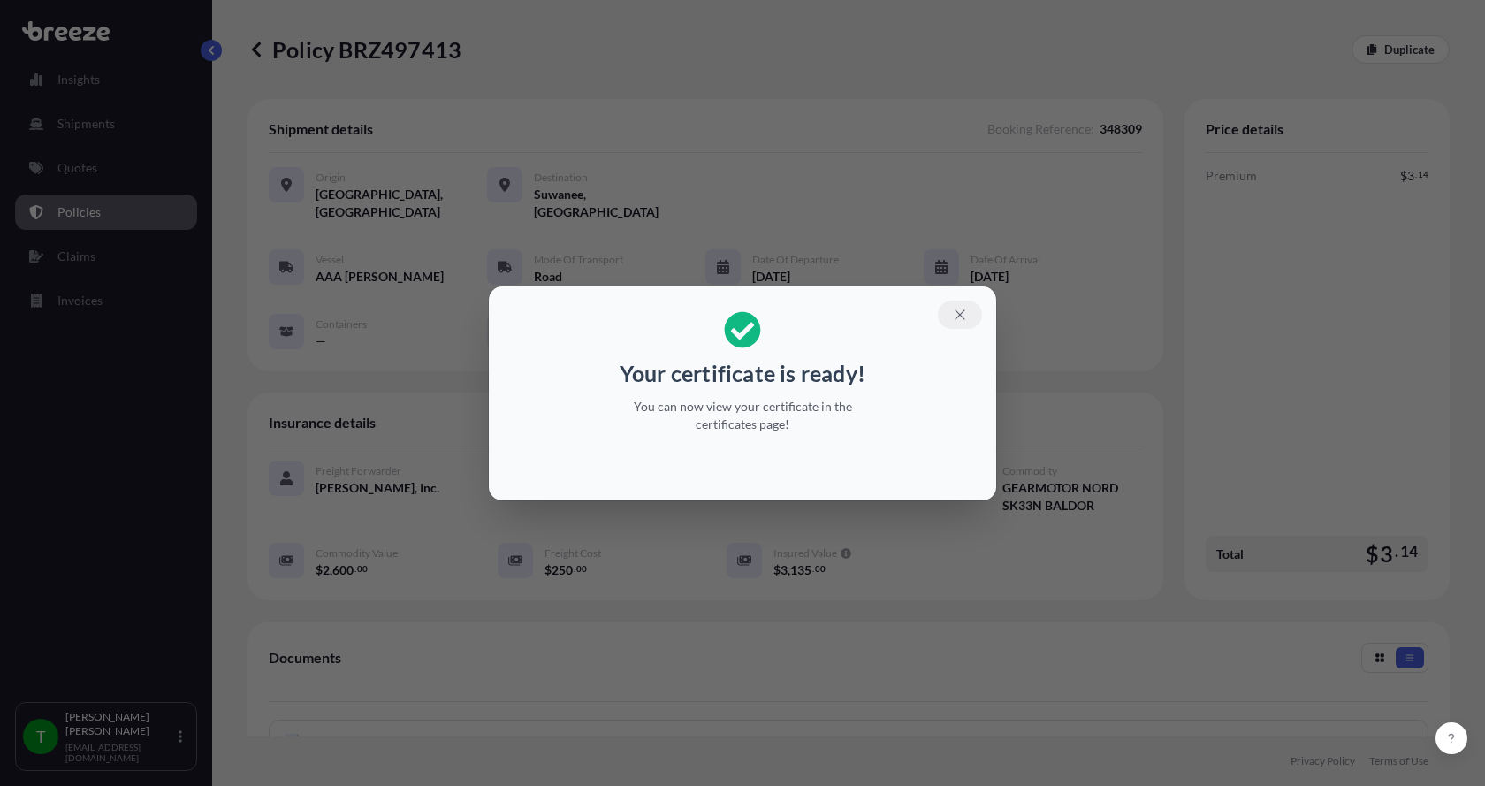
click at [960, 309] on icon "button" at bounding box center [960, 315] width 16 height 16
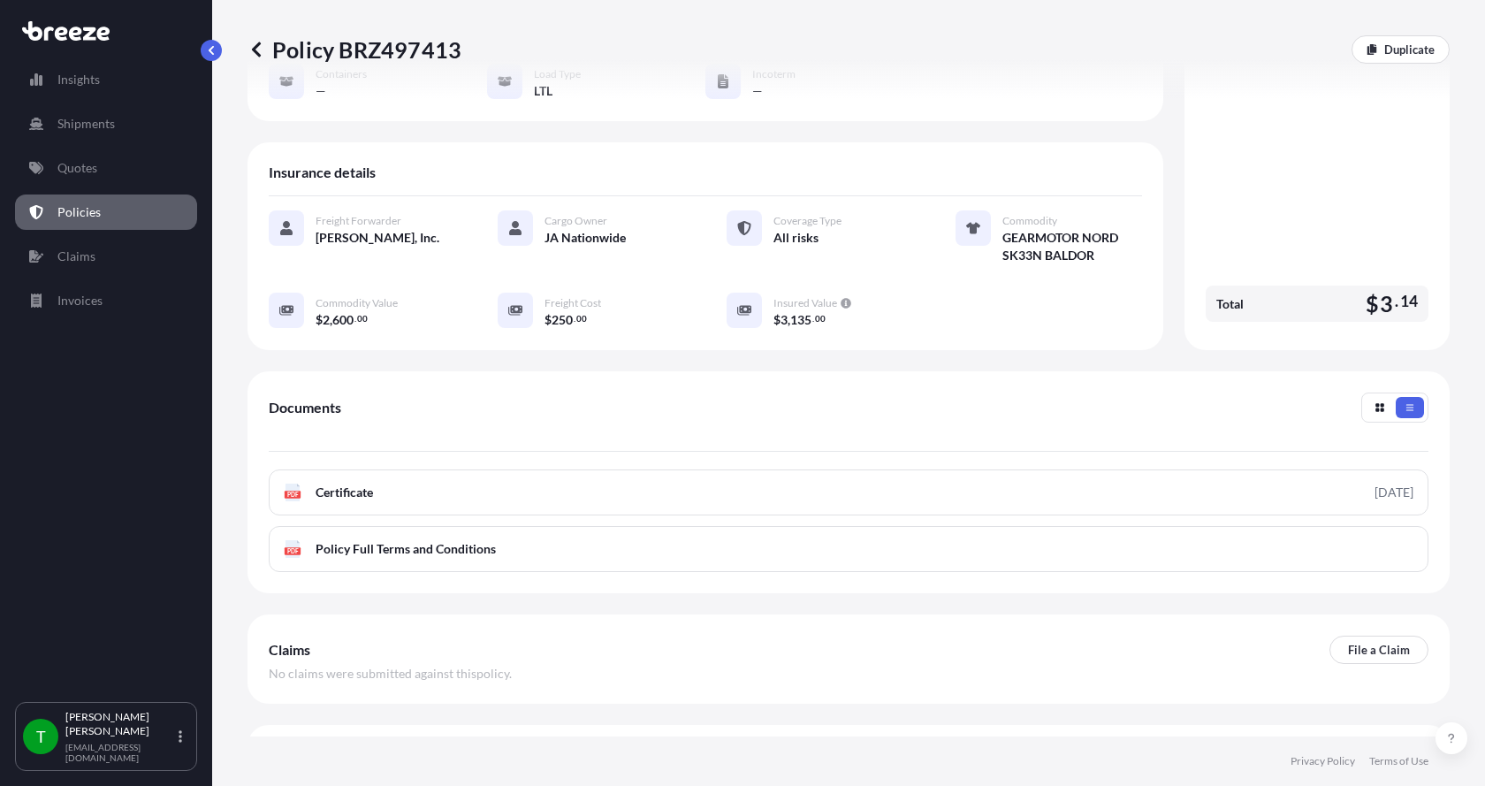
scroll to position [265, 0]
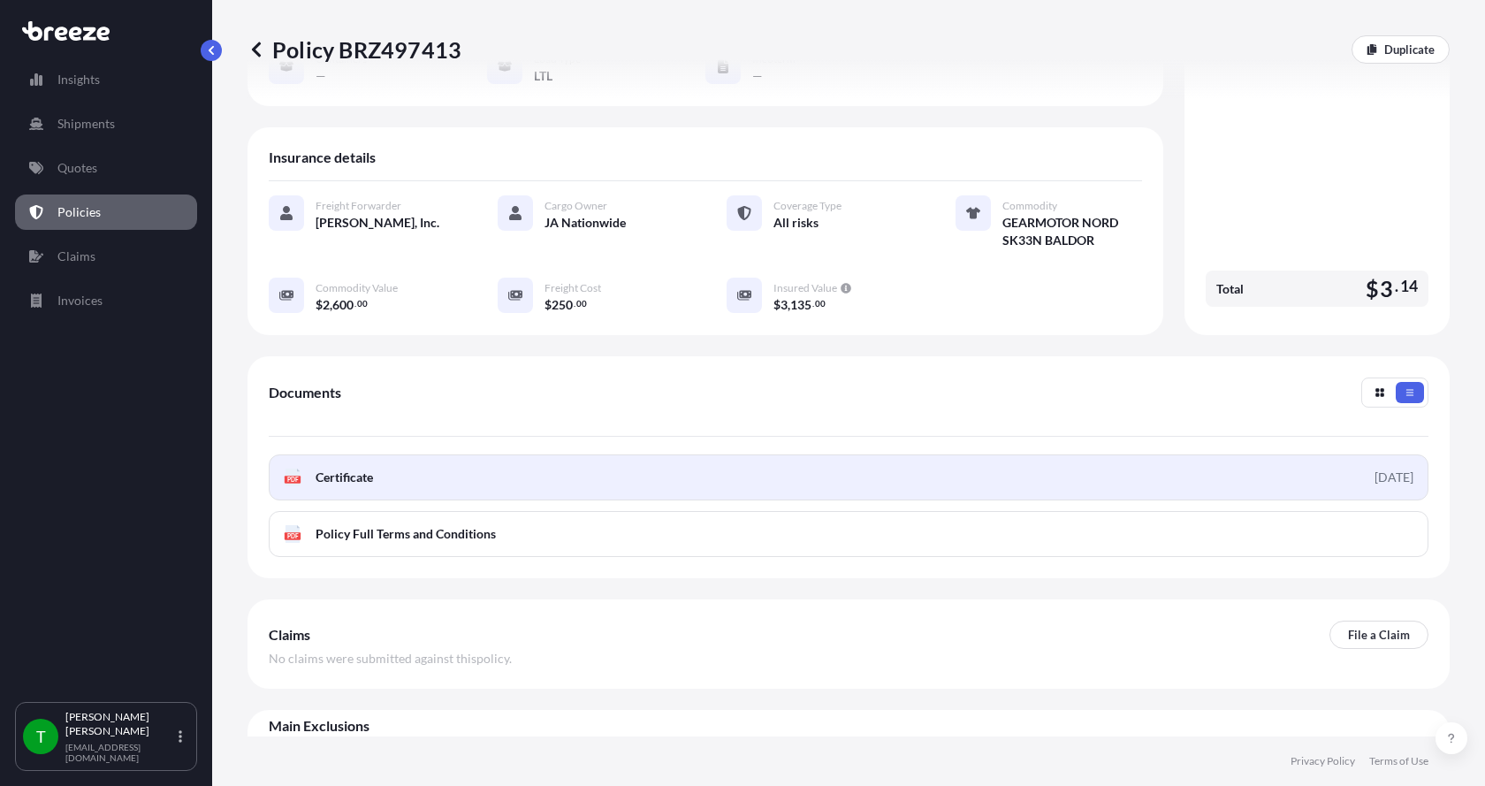
click at [291, 468] on icon at bounding box center [292, 477] width 15 height 18
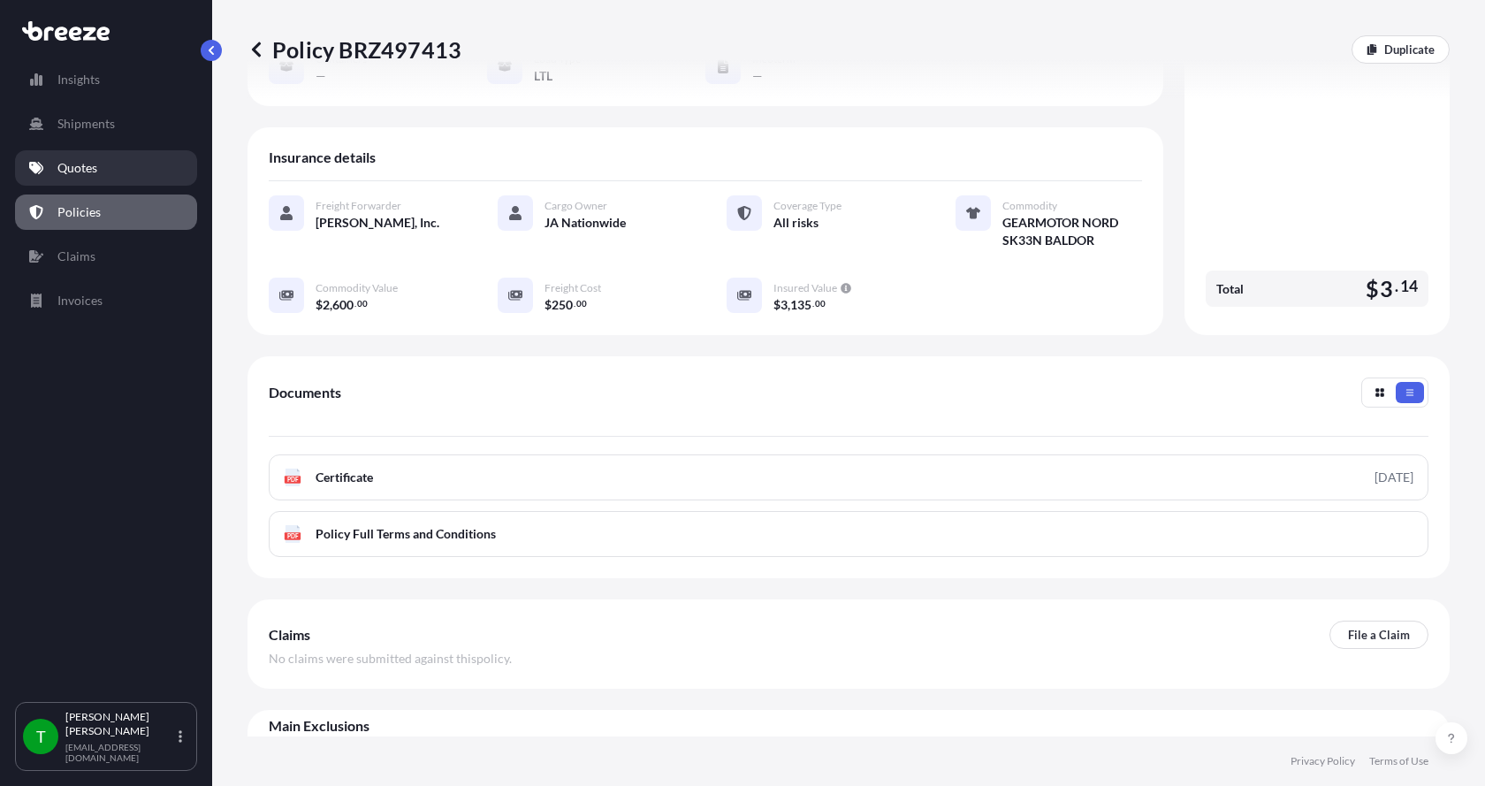
click at [65, 170] on p "Quotes" at bounding box center [77, 168] width 40 height 18
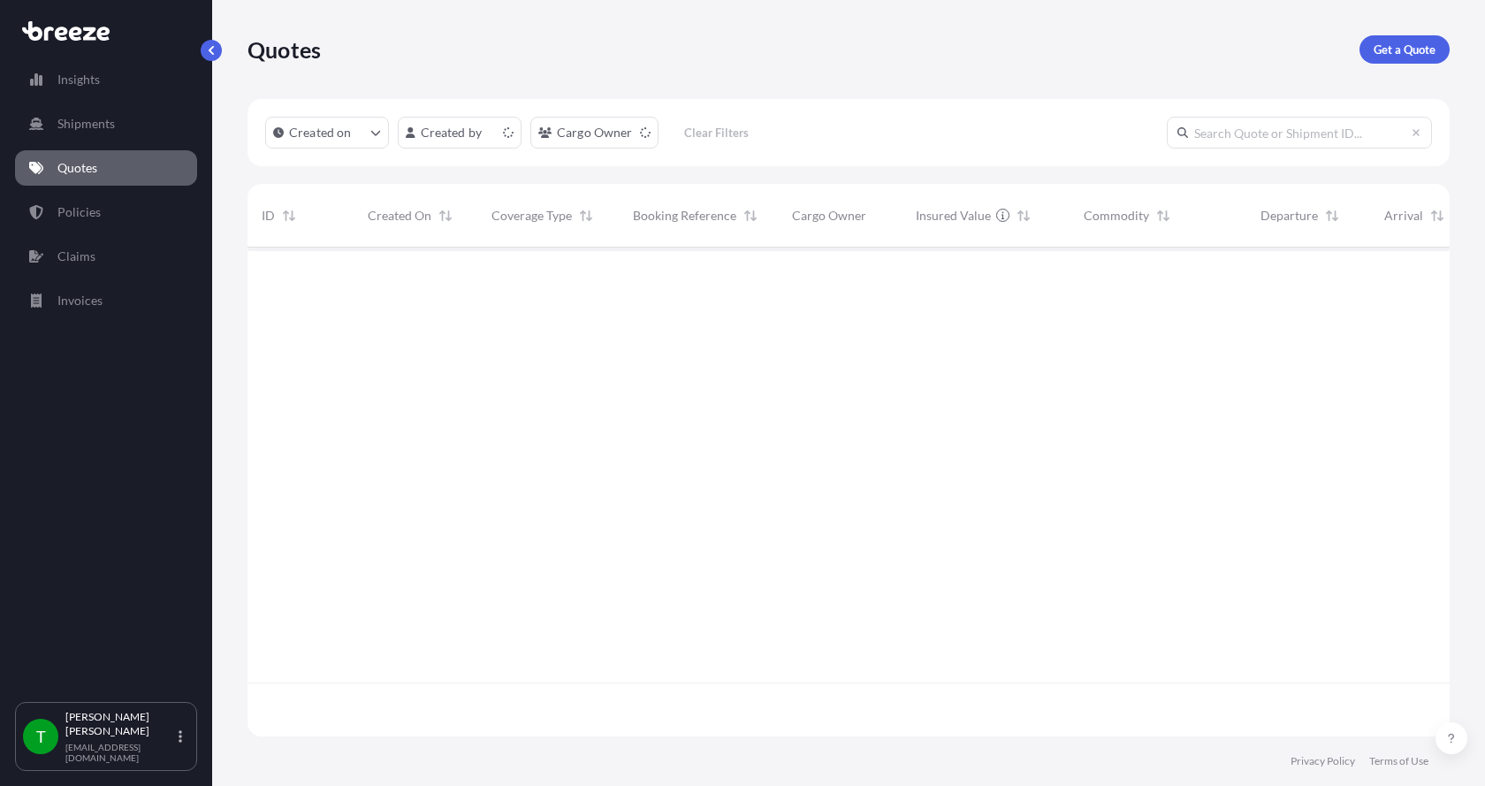
scroll to position [485, 1189]
click at [1391, 37] on link "Get a Quote" at bounding box center [1404, 49] width 90 height 28
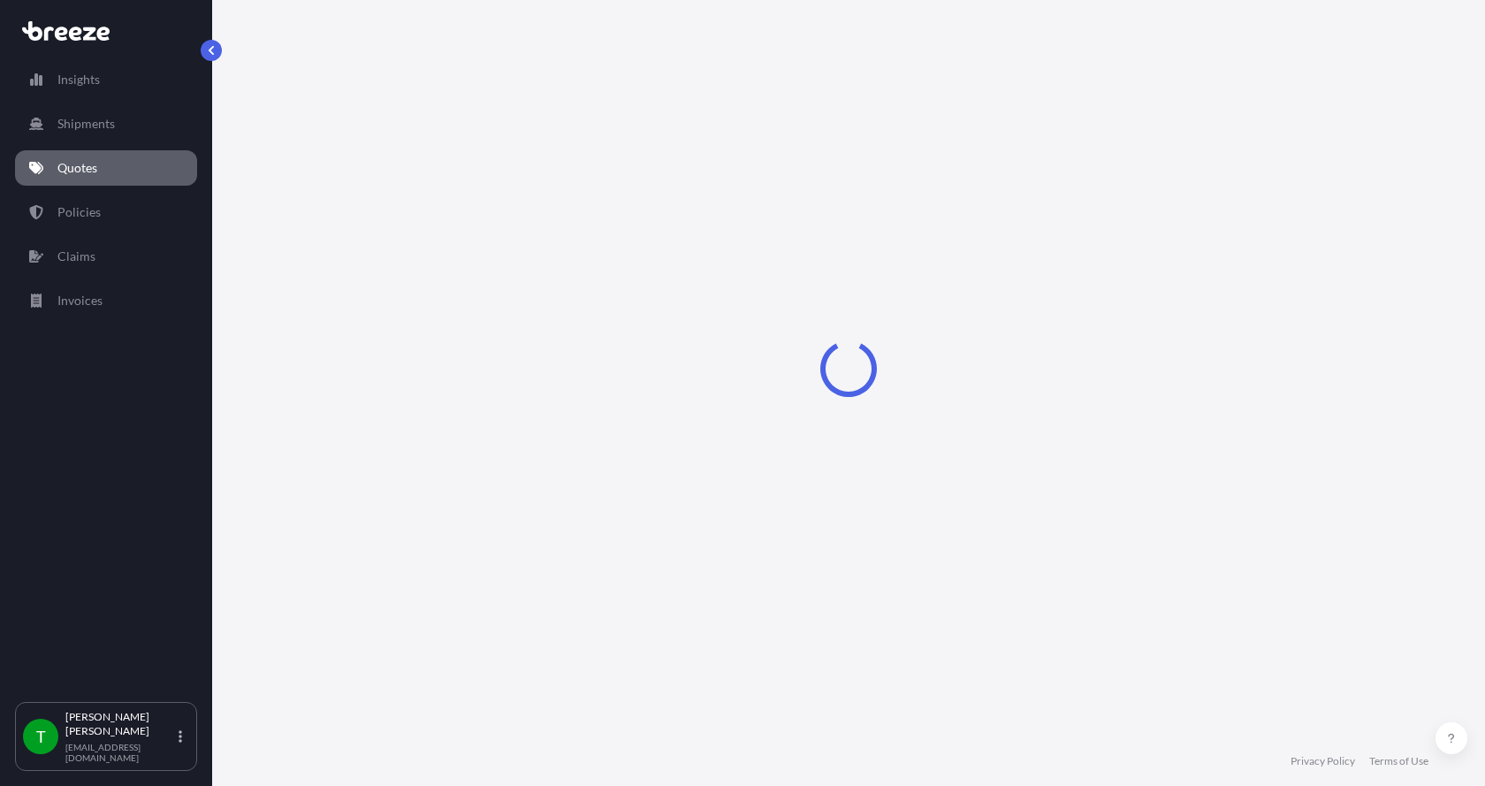
select select "Sea"
select select "1"
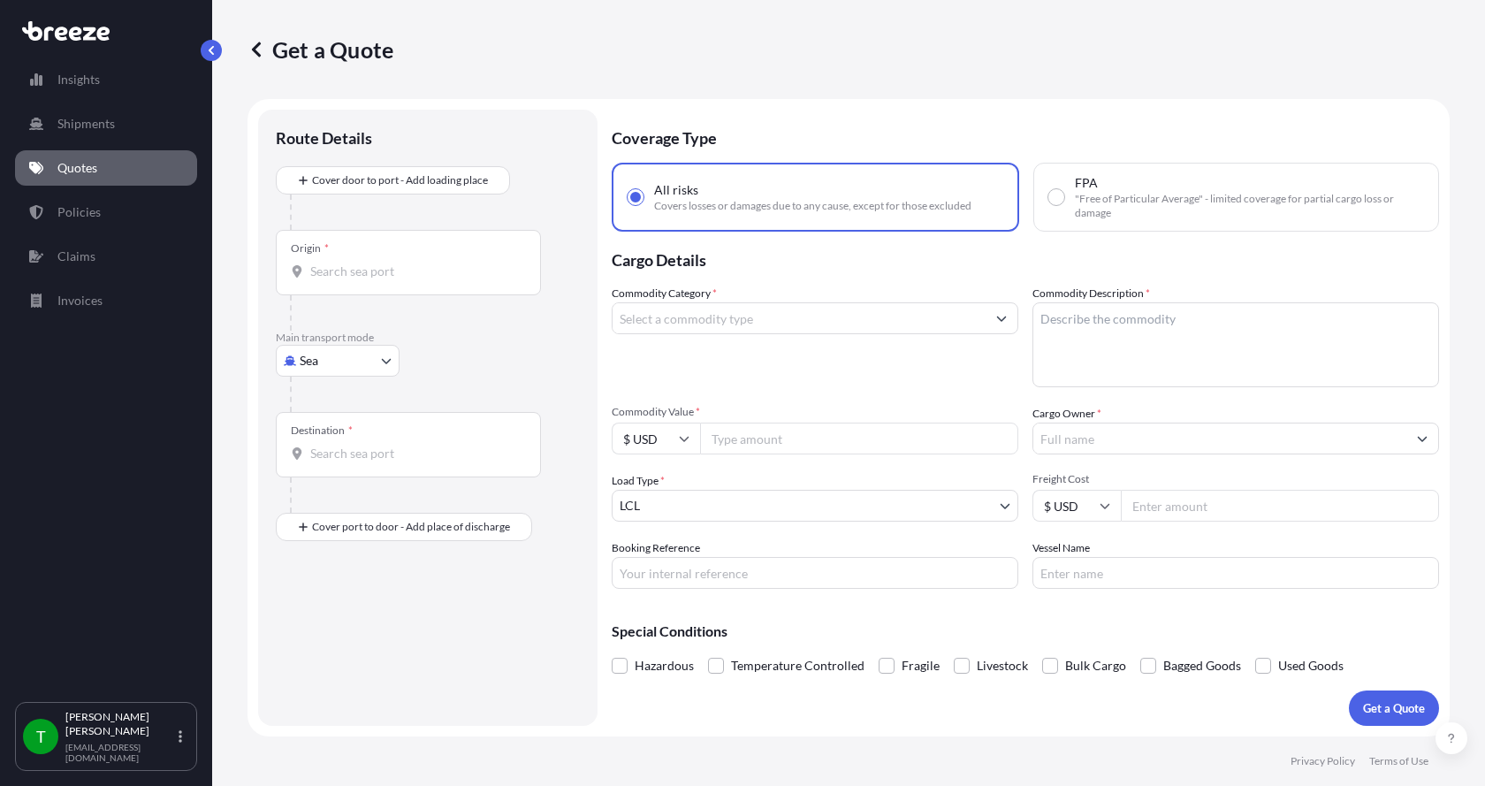
click at [293, 361] on body "Insights Shipments Quotes Policies Claims Invoices T [PERSON_NAME] [EMAIL_ADDRE…" at bounding box center [742, 393] width 1485 height 786
click at [319, 463] on span "Road" at bounding box center [323, 470] width 28 height 18
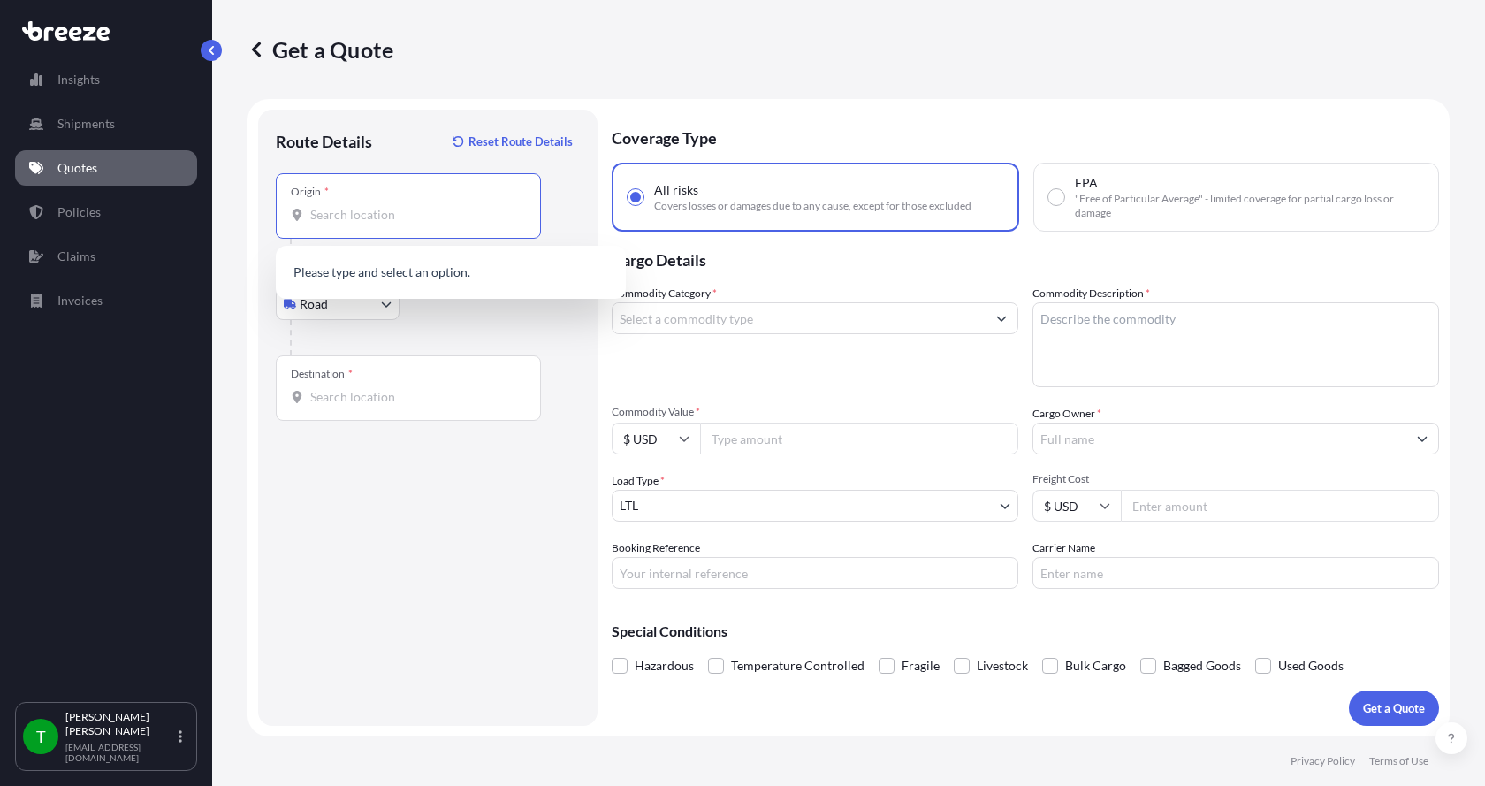
click at [332, 221] on input "Origin *" at bounding box center [414, 215] width 209 height 18
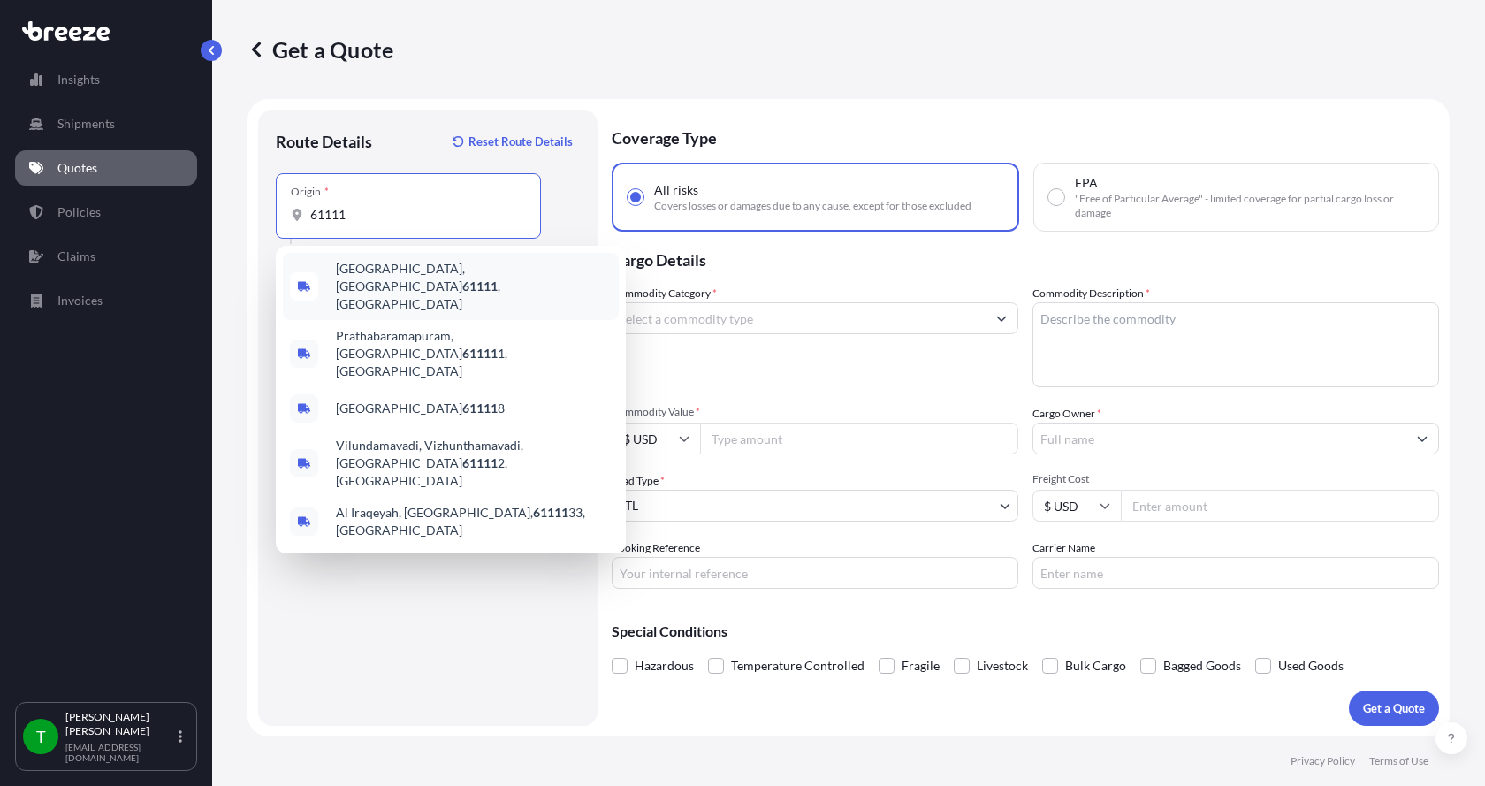
click at [370, 275] on span "[GEOGRAPHIC_DATA] , [GEOGRAPHIC_DATA]" at bounding box center [474, 286] width 276 height 53
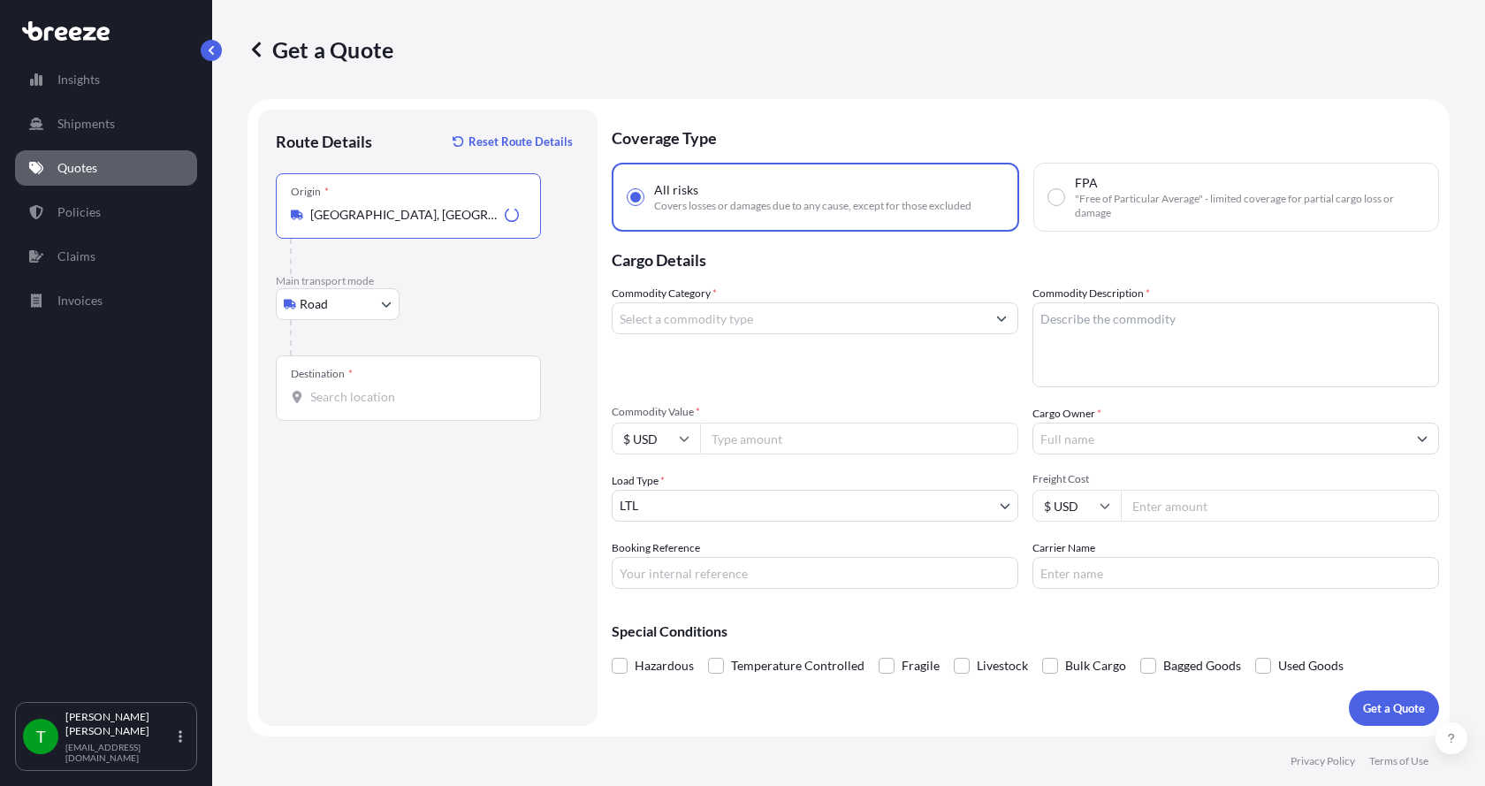
type input "[GEOGRAPHIC_DATA], [GEOGRAPHIC_DATA]"
click at [327, 393] on input "Destination *" at bounding box center [414, 397] width 209 height 18
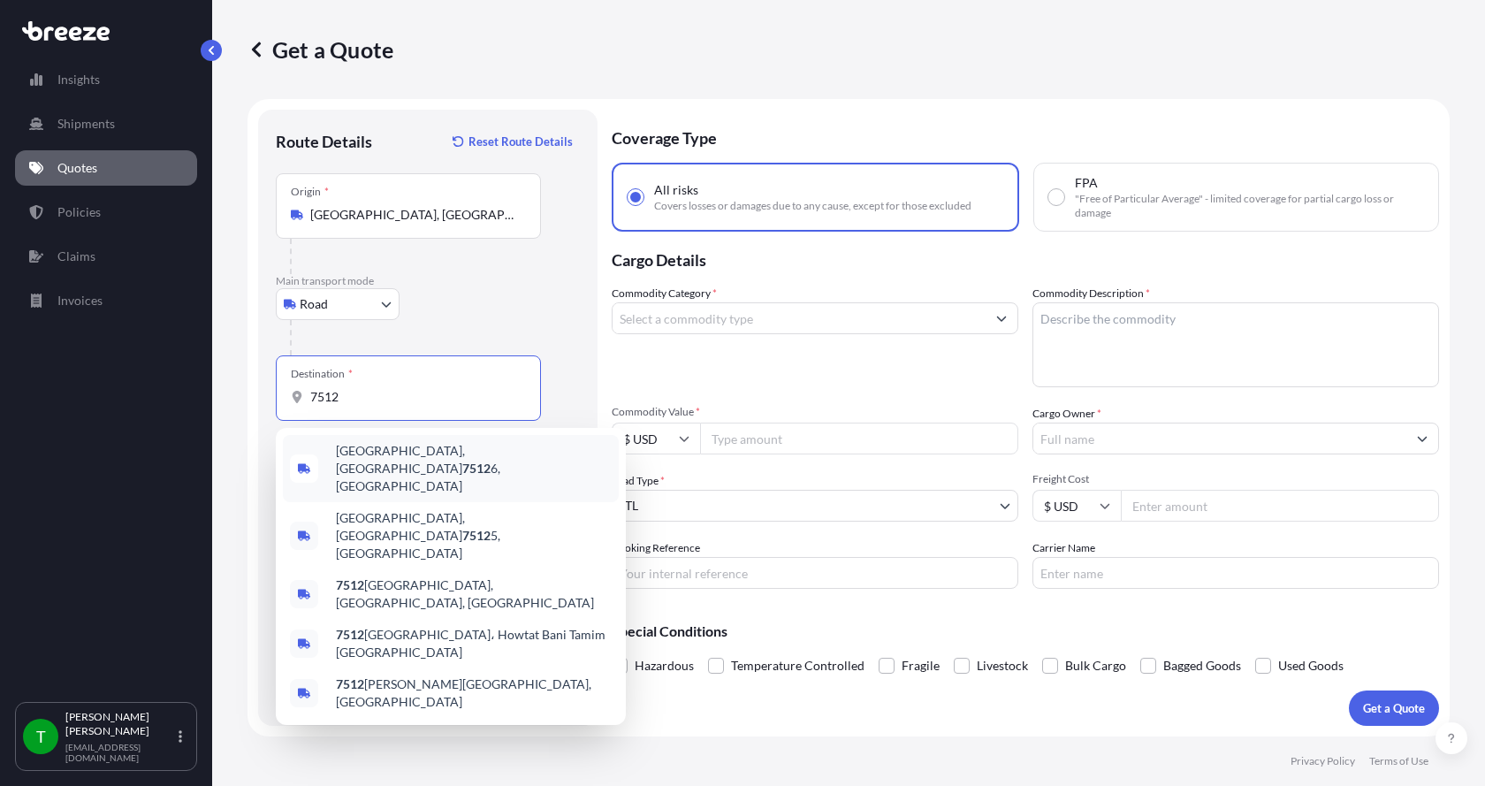
drag, startPoint x: 359, startPoint y: 393, endPoint x: 294, endPoint y: 401, distance: 65.0
click at [294, 400] on div "7512" at bounding box center [408, 397] width 235 height 18
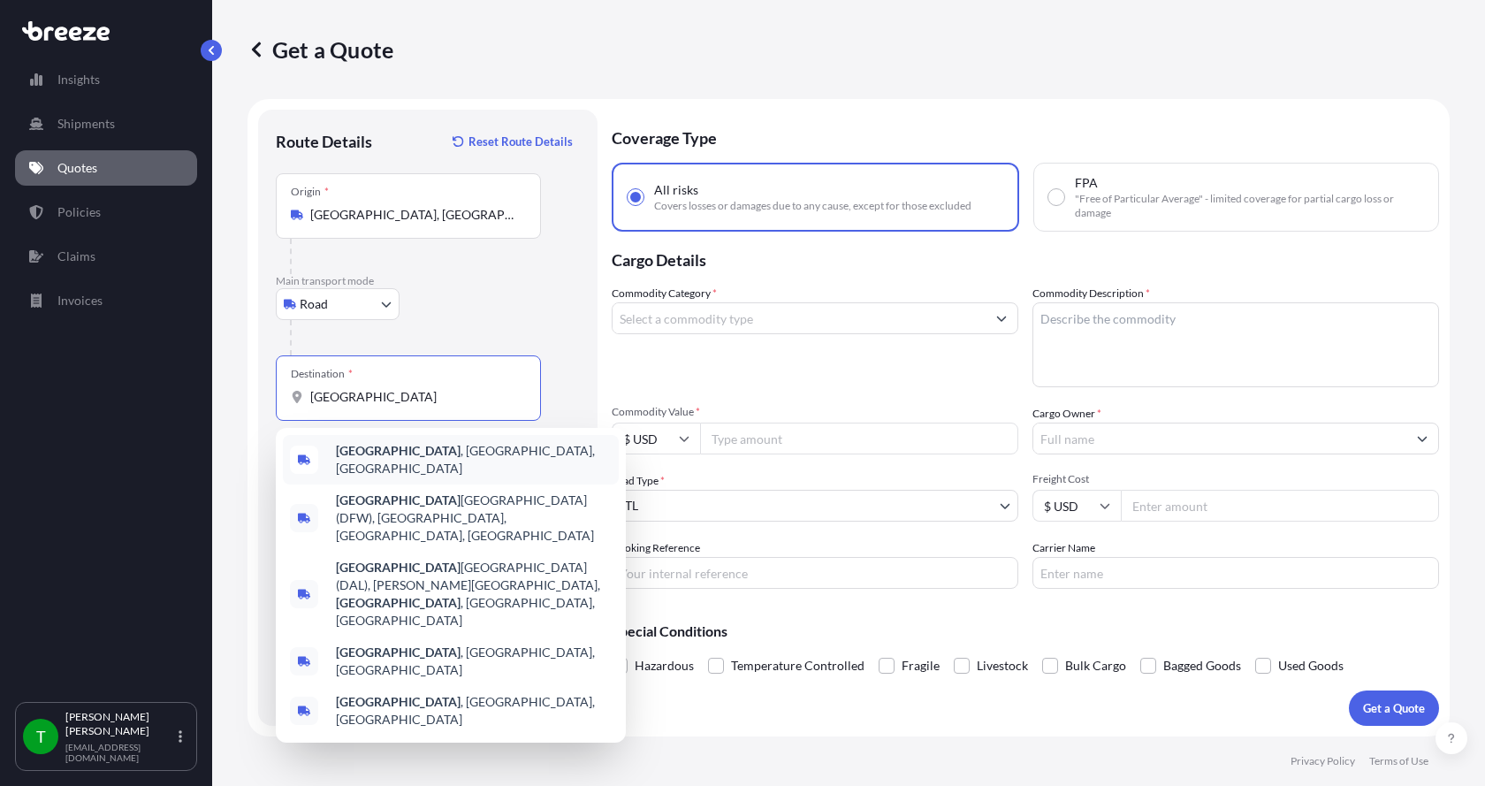
click at [358, 449] on b "[GEOGRAPHIC_DATA]" at bounding box center [398, 450] width 125 height 15
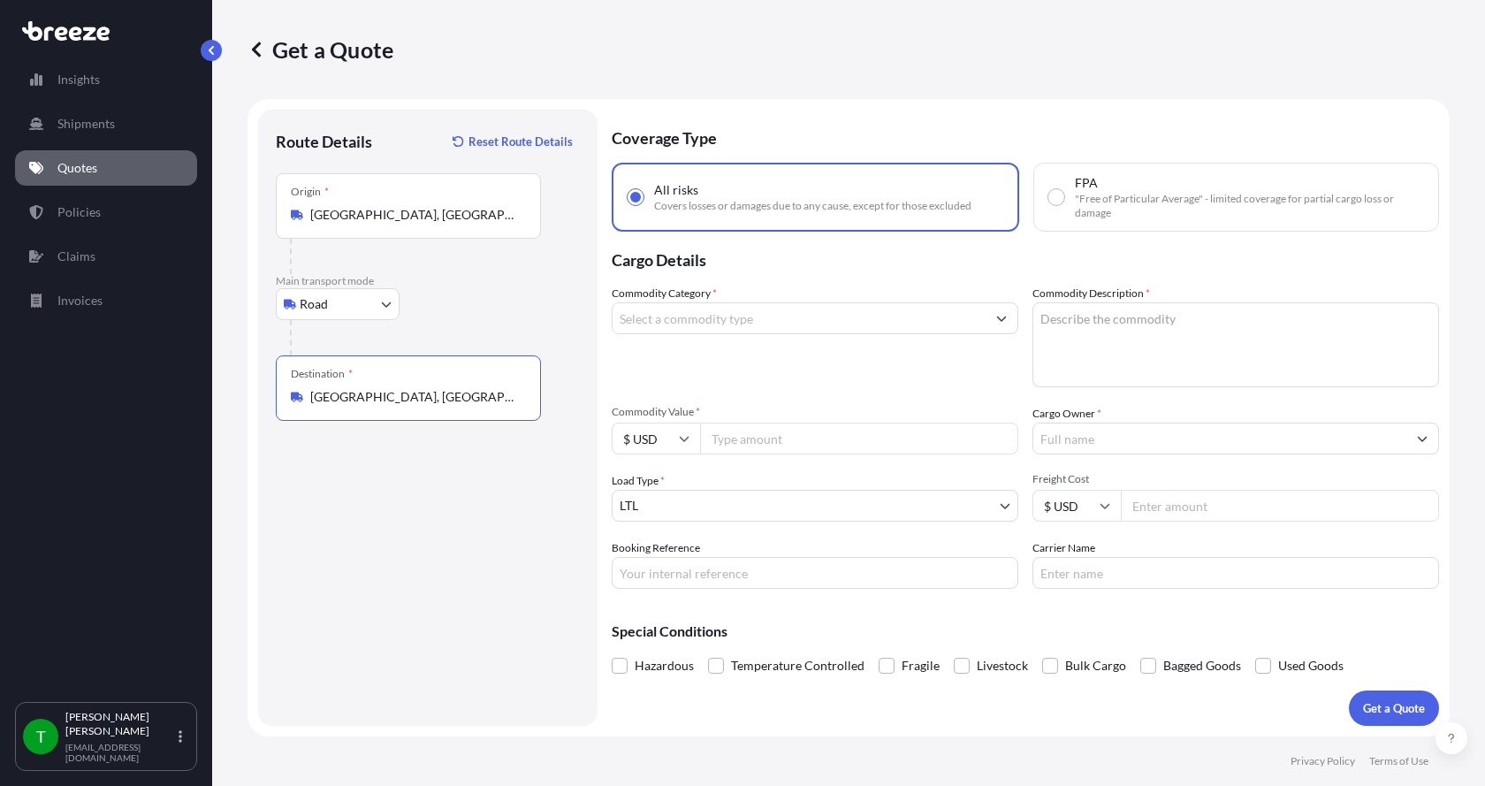
type input "[GEOGRAPHIC_DATA], [GEOGRAPHIC_DATA], [GEOGRAPHIC_DATA]"
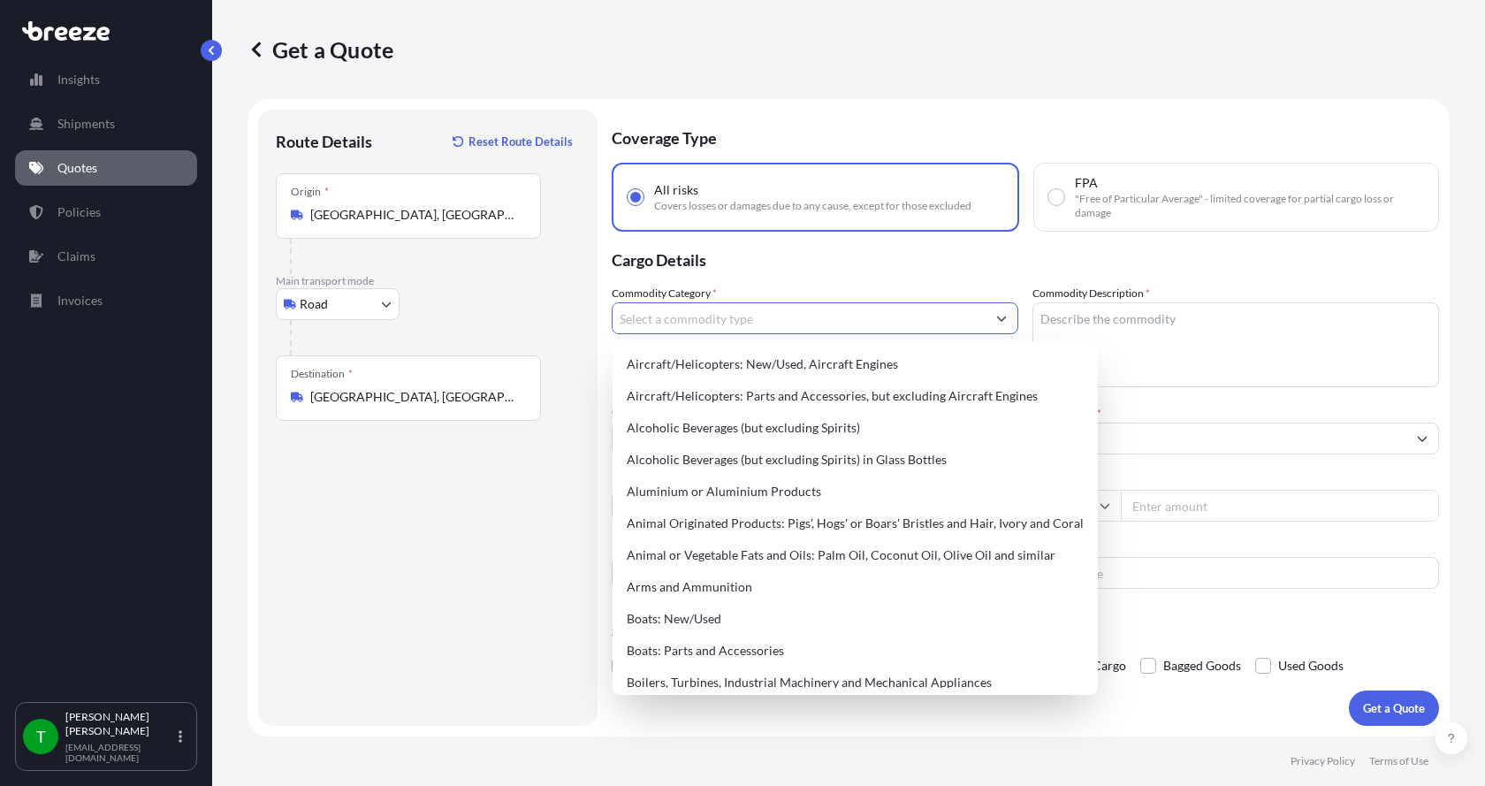
click at [660, 321] on input "Commodity Category *" at bounding box center [798, 318] width 373 height 32
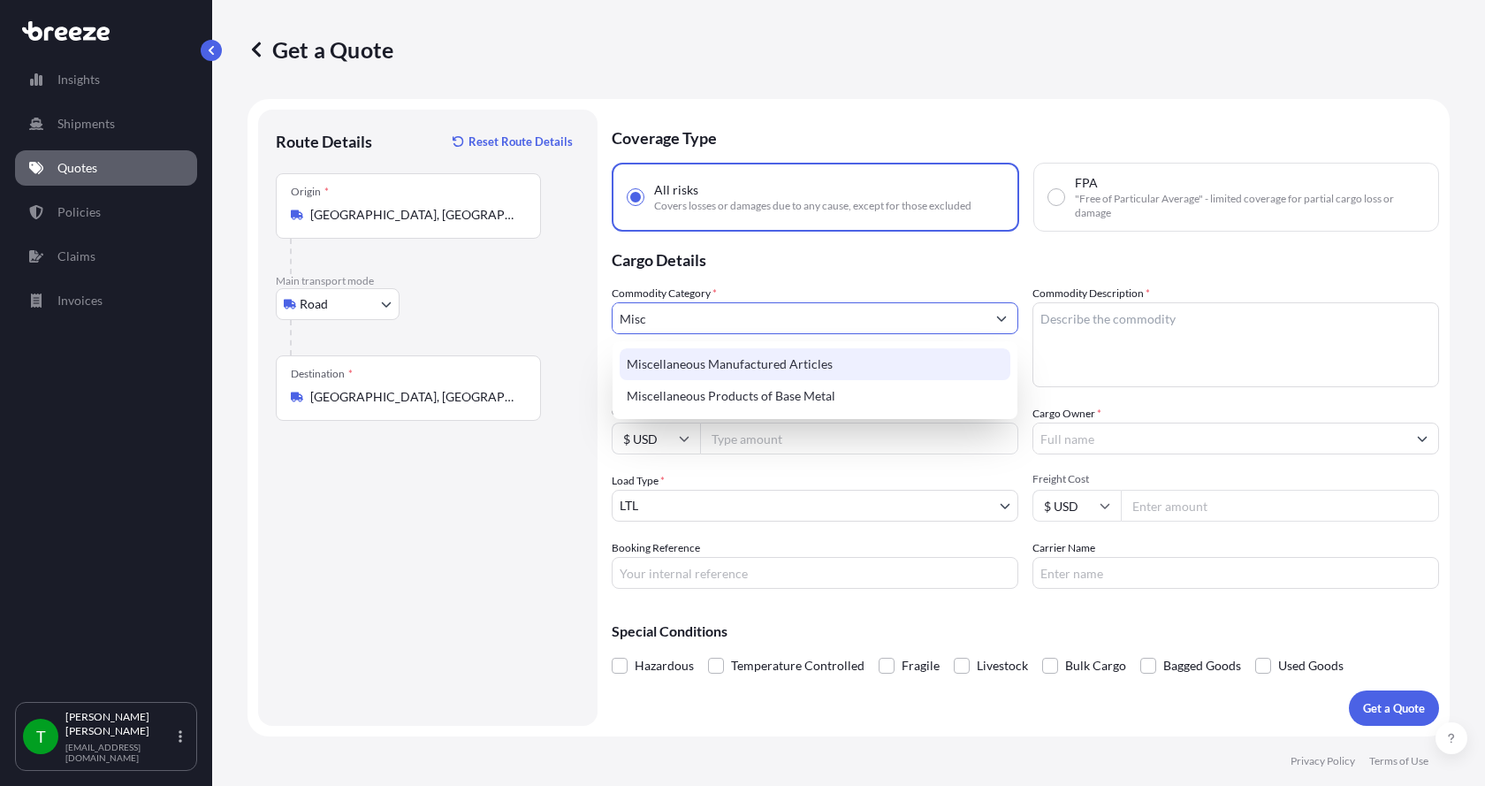
click at [668, 361] on div "Miscellaneous Manufactured Articles" at bounding box center [814, 364] width 391 height 32
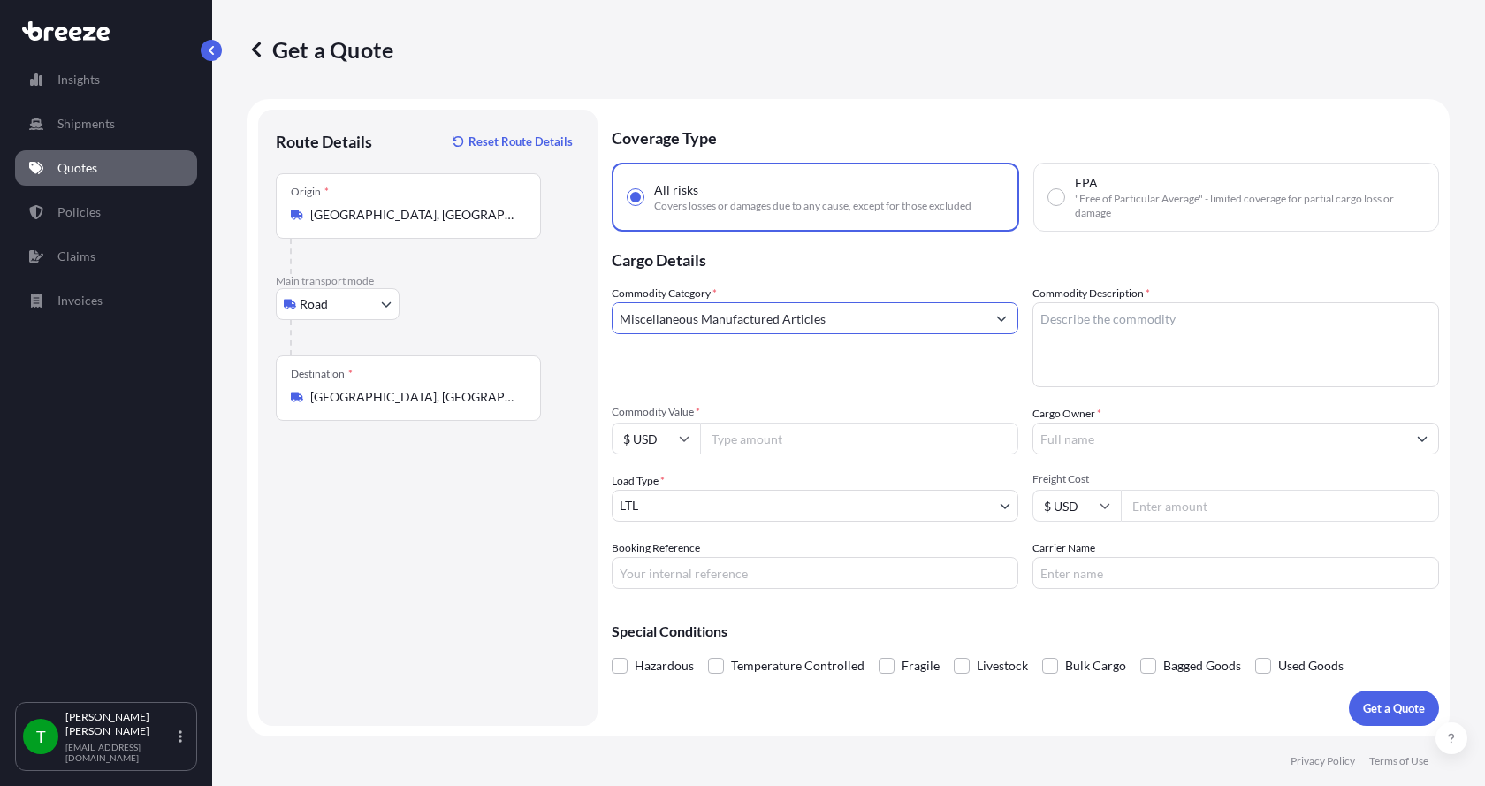
type input "Miscellaneous Manufactured Articles"
click at [1065, 323] on textarea "Commodity Description *" at bounding box center [1235, 344] width 407 height 85
type textarea "DISC Coupling"
click at [829, 452] on input "Commodity Value *" at bounding box center [859, 438] width 318 height 32
click at [764, 437] on input "Commodity Value *" at bounding box center [859, 438] width 318 height 32
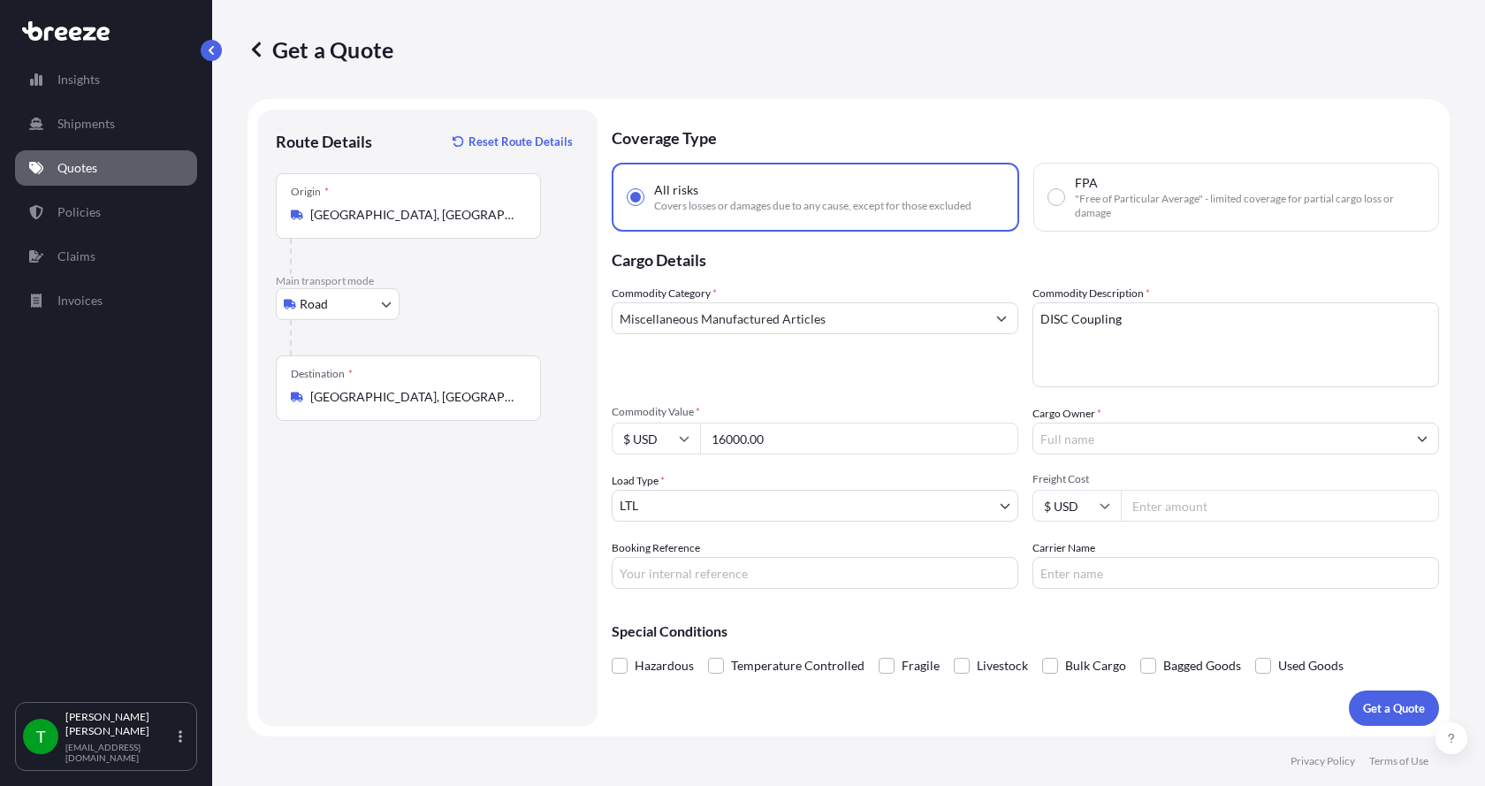
type input "16000.00"
click at [1091, 431] on input "Cargo Owner *" at bounding box center [1219, 438] width 373 height 32
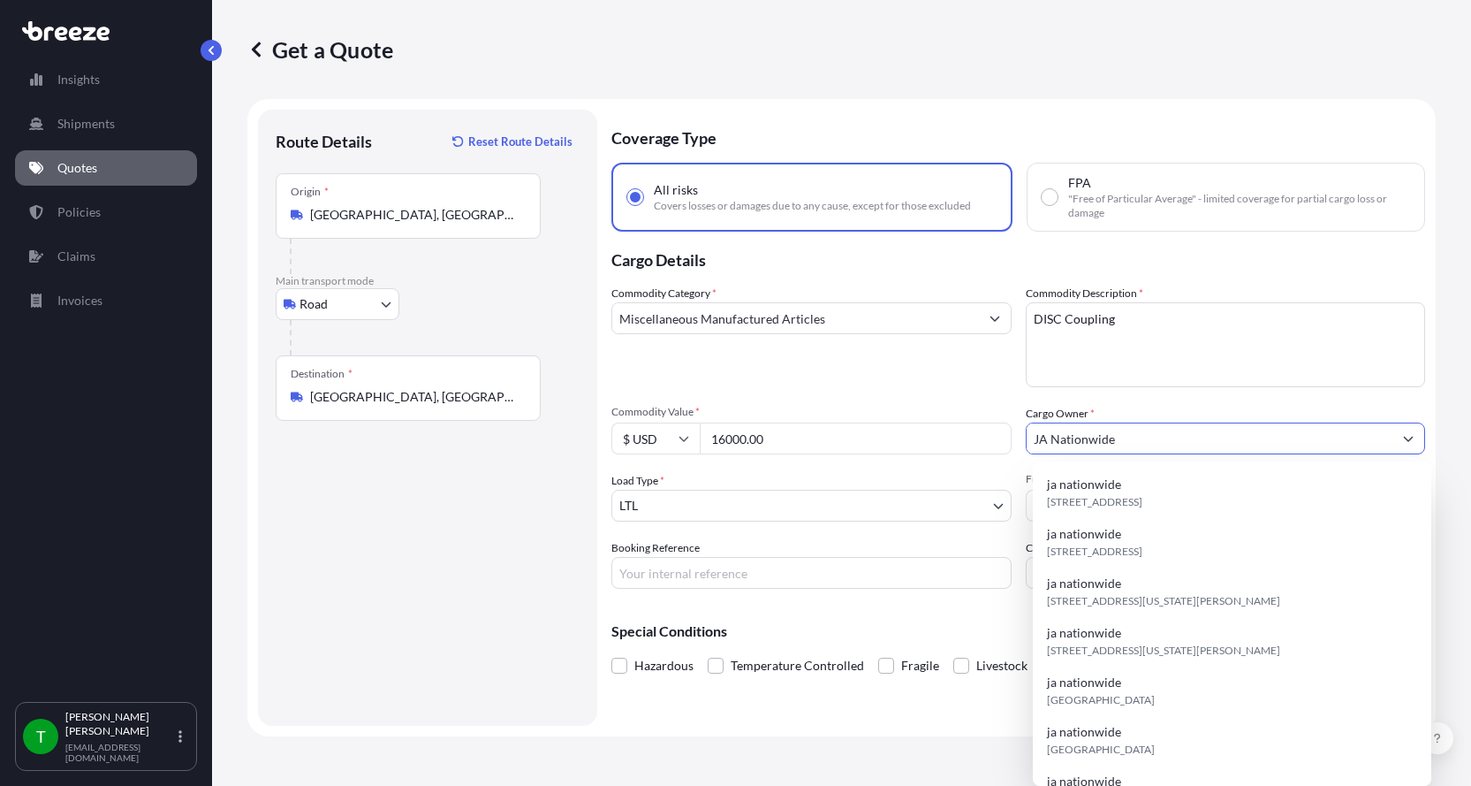
type input "JA Nationwide"
click at [775, 568] on input "Booking Reference" at bounding box center [812, 573] width 400 height 32
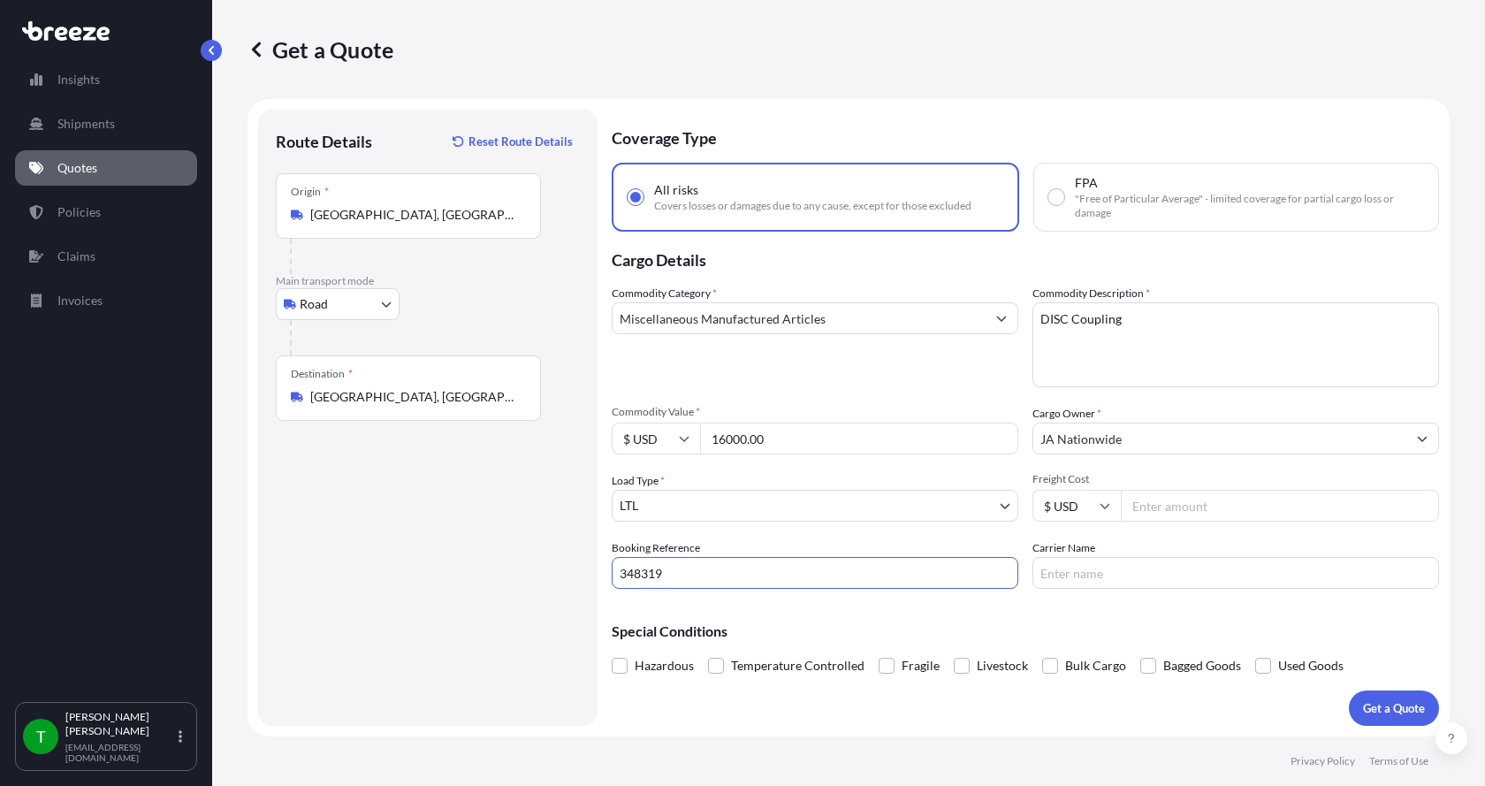
type input "348319"
click at [1201, 510] on input "Freight Cost" at bounding box center [1280, 506] width 318 height 32
type input "345.00"
click at [1163, 563] on input "Carrier Name" at bounding box center [1235, 573] width 407 height 32
type input "[PERSON_NAME] XPO"
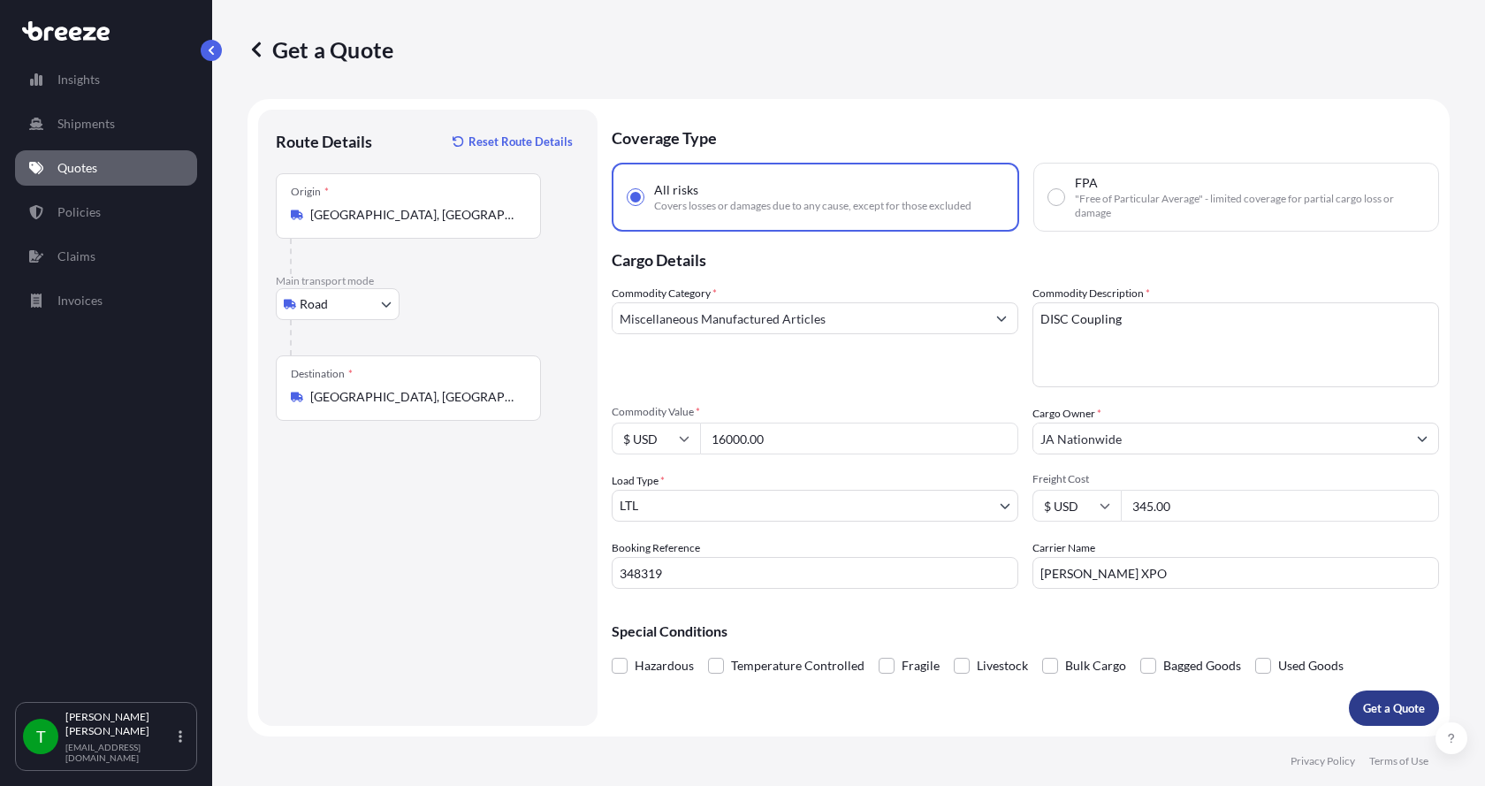
click at [1381, 701] on p "Get a Quote" at bounding box center [1394, 708] width 62 height 18
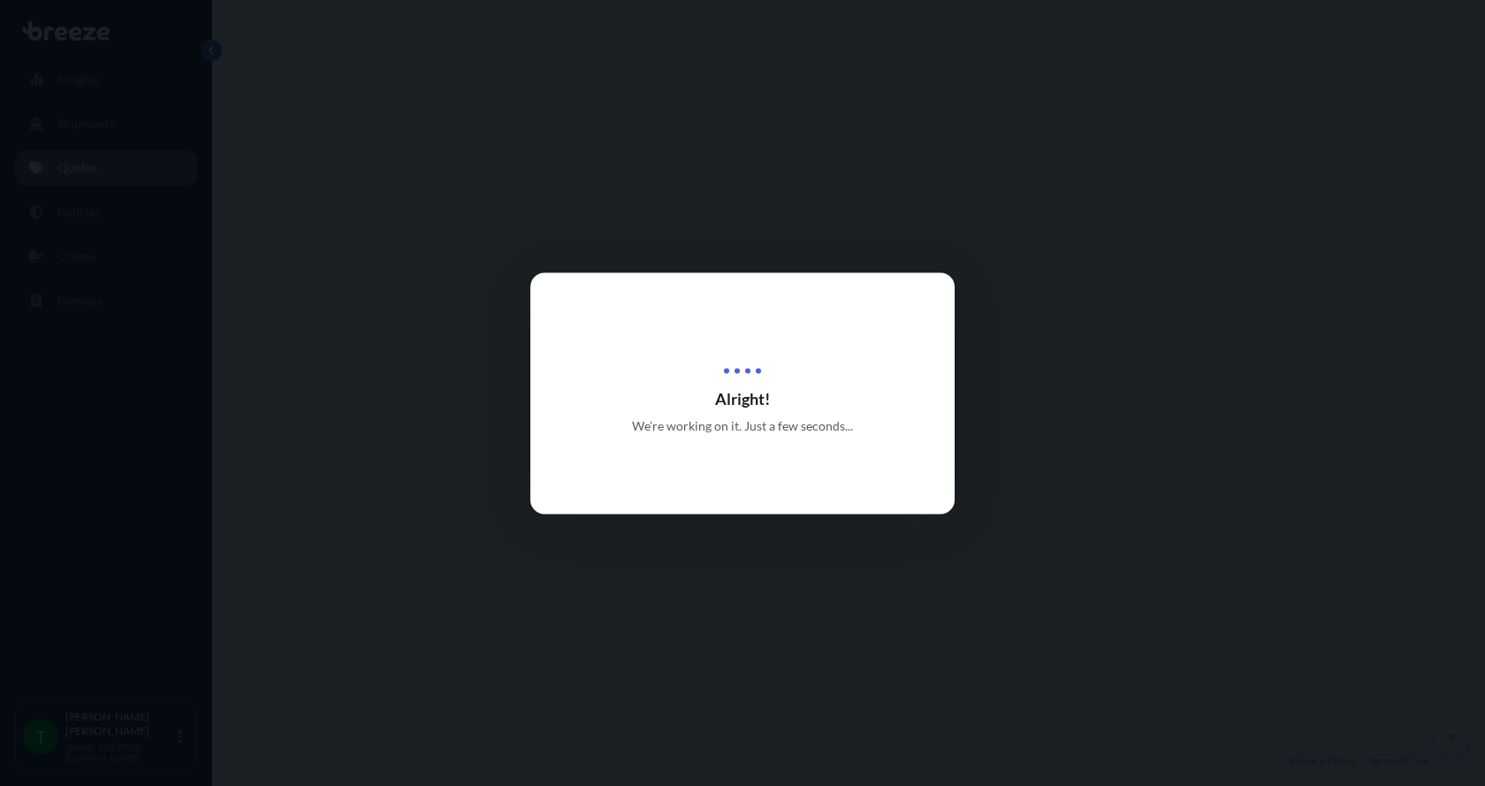
select select "Road"
select select "1"
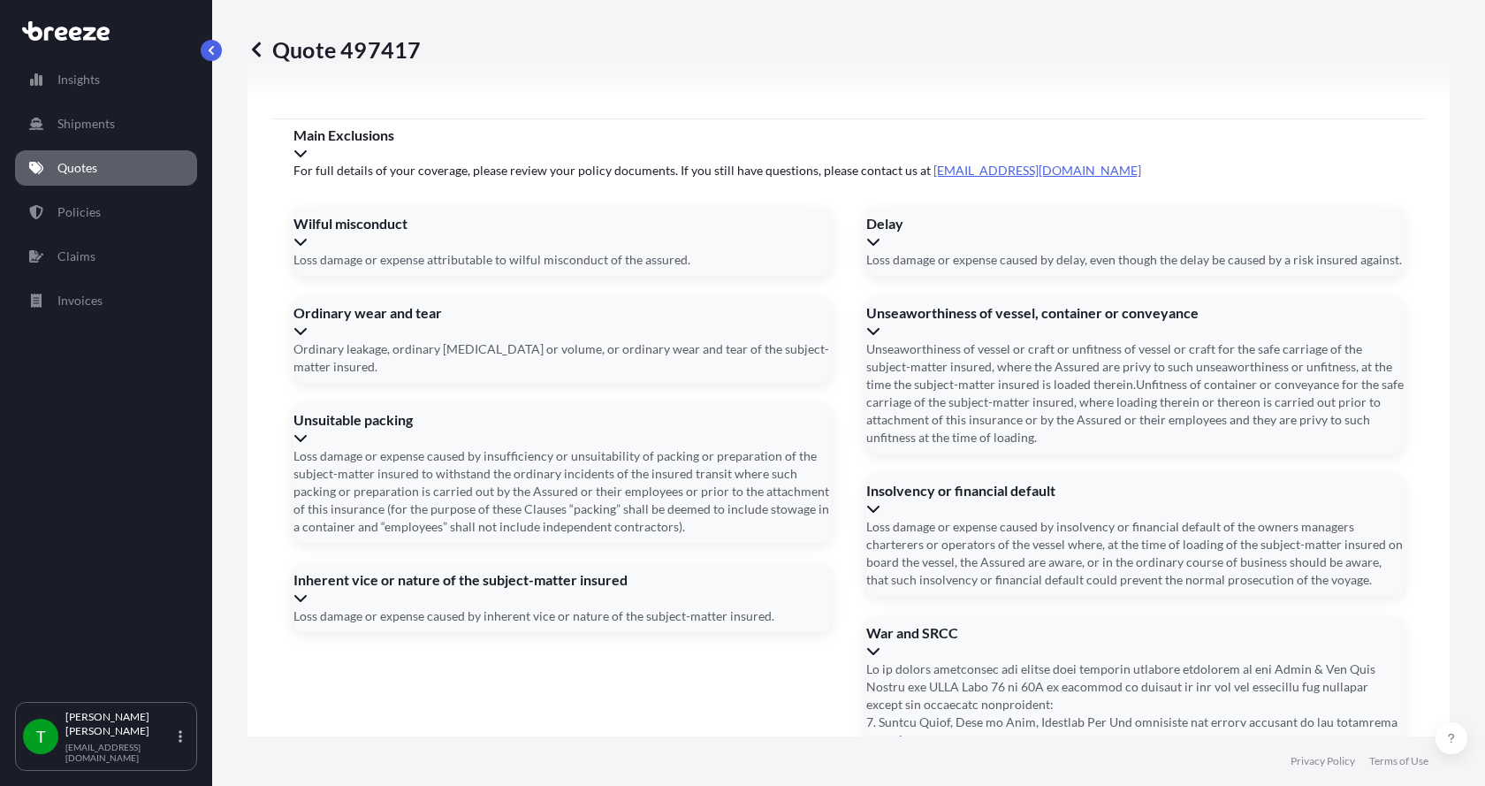
scroll to position [2325, 0]
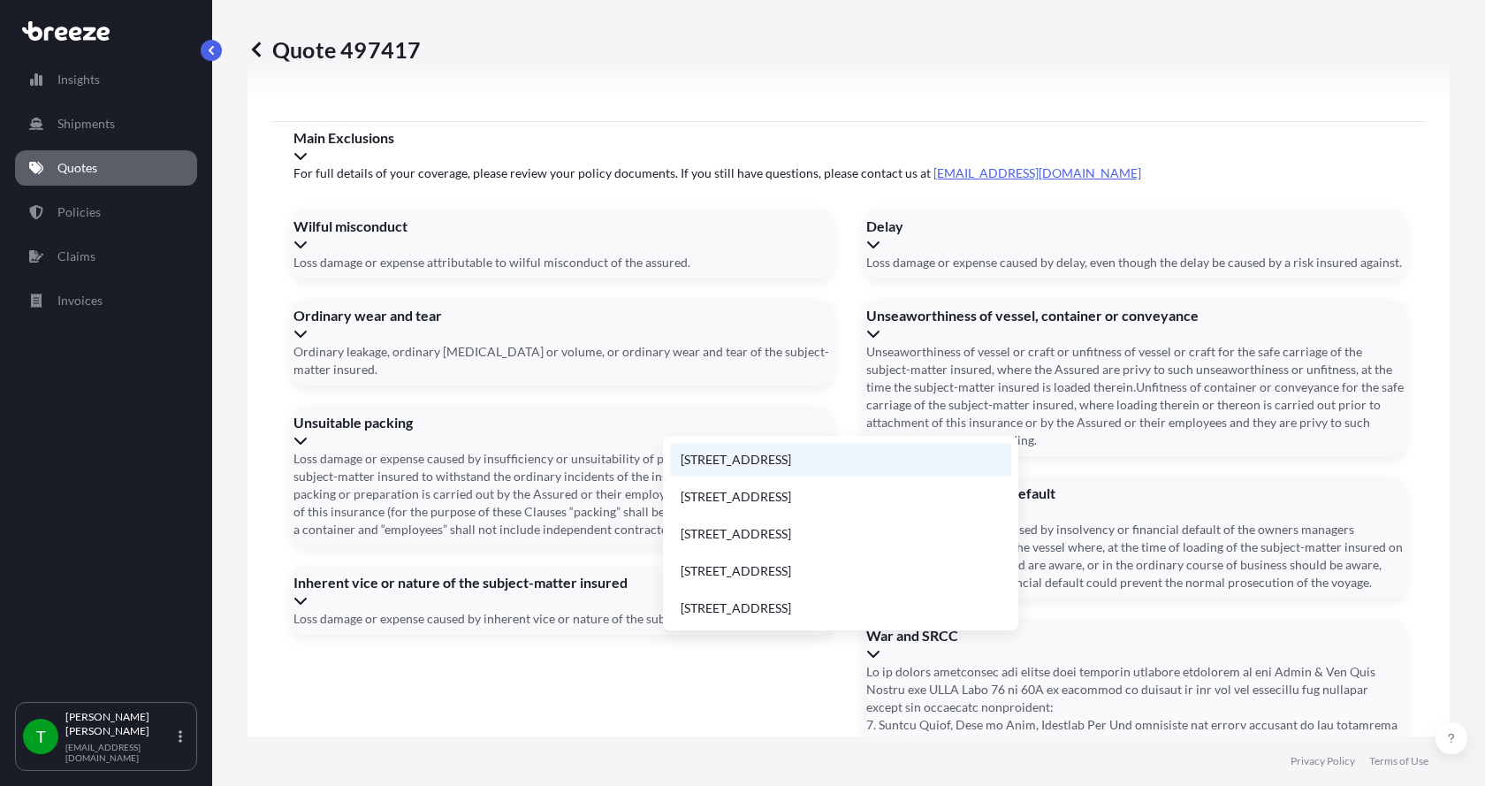
click at [732, 456] on li "[STREET_ADDRESS]" at bounding box center [840, 460] width 341 height 34
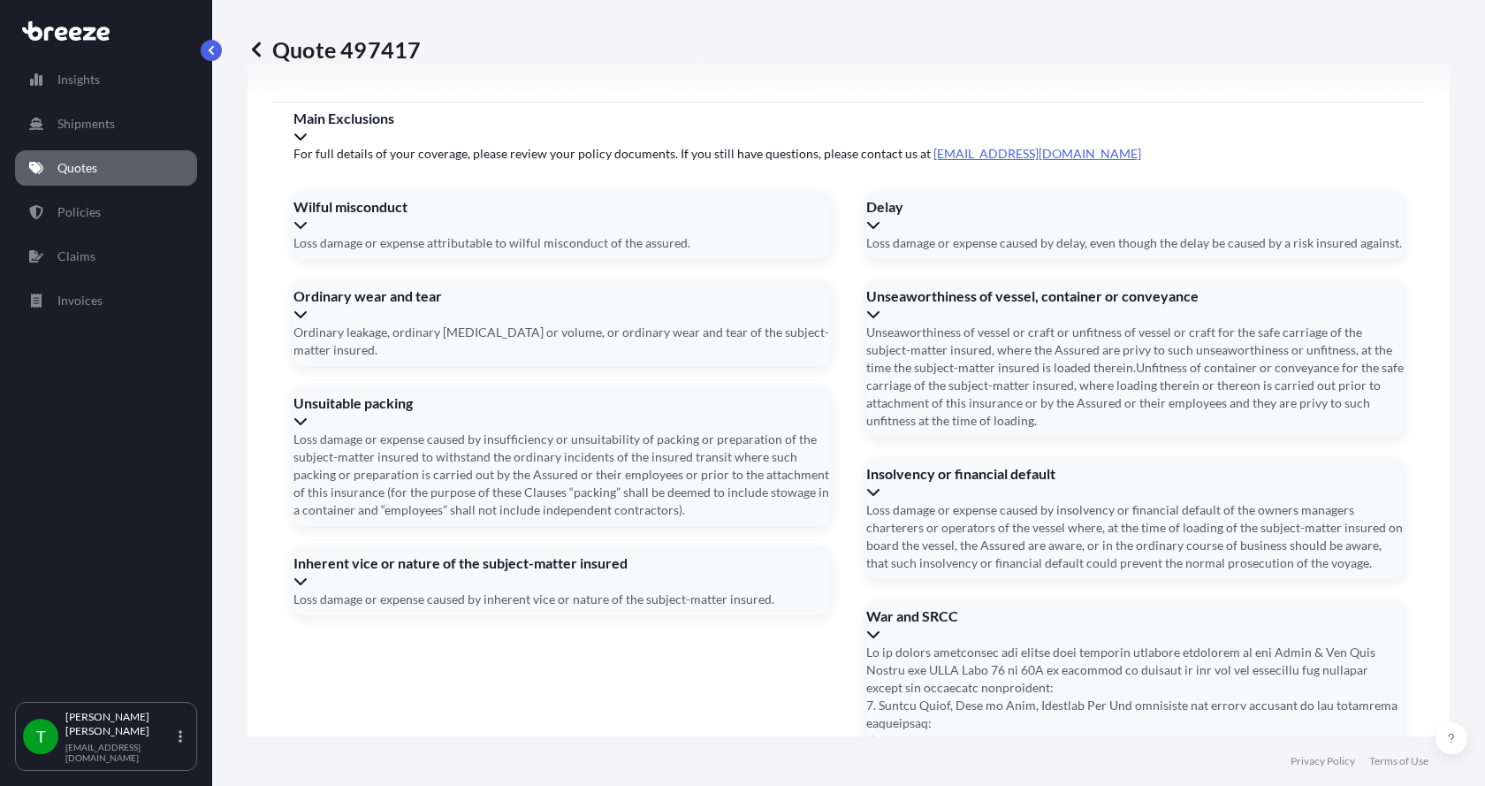
type input "[STREET_ADDRESS]"
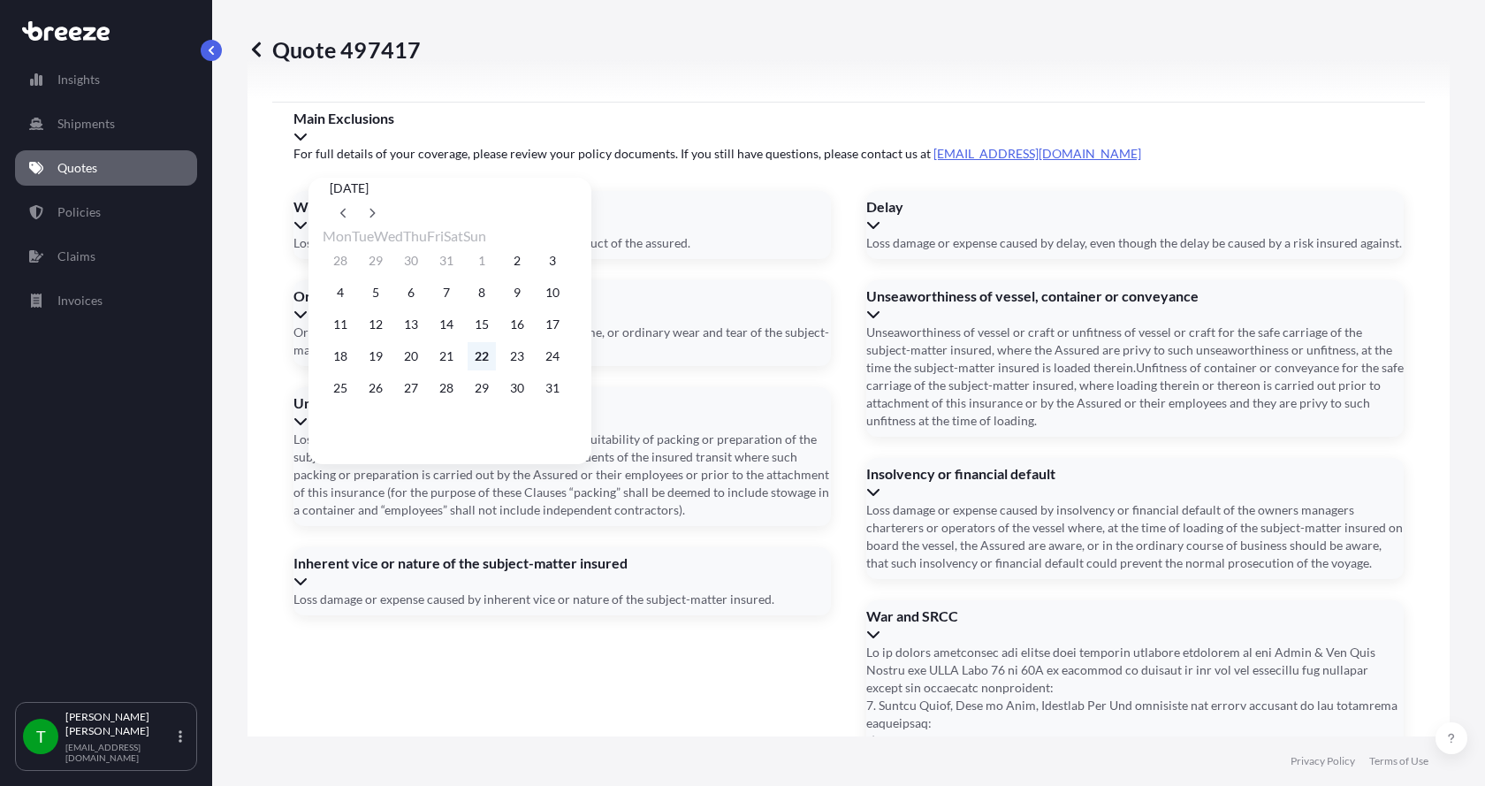
click at [496, 362] on button "22" at bounding box center [481, 356] width 28 height 28
type input "[DATE]"
click at [496, 362] on button "22" at bounding box center [481, 356] width 28 height 28
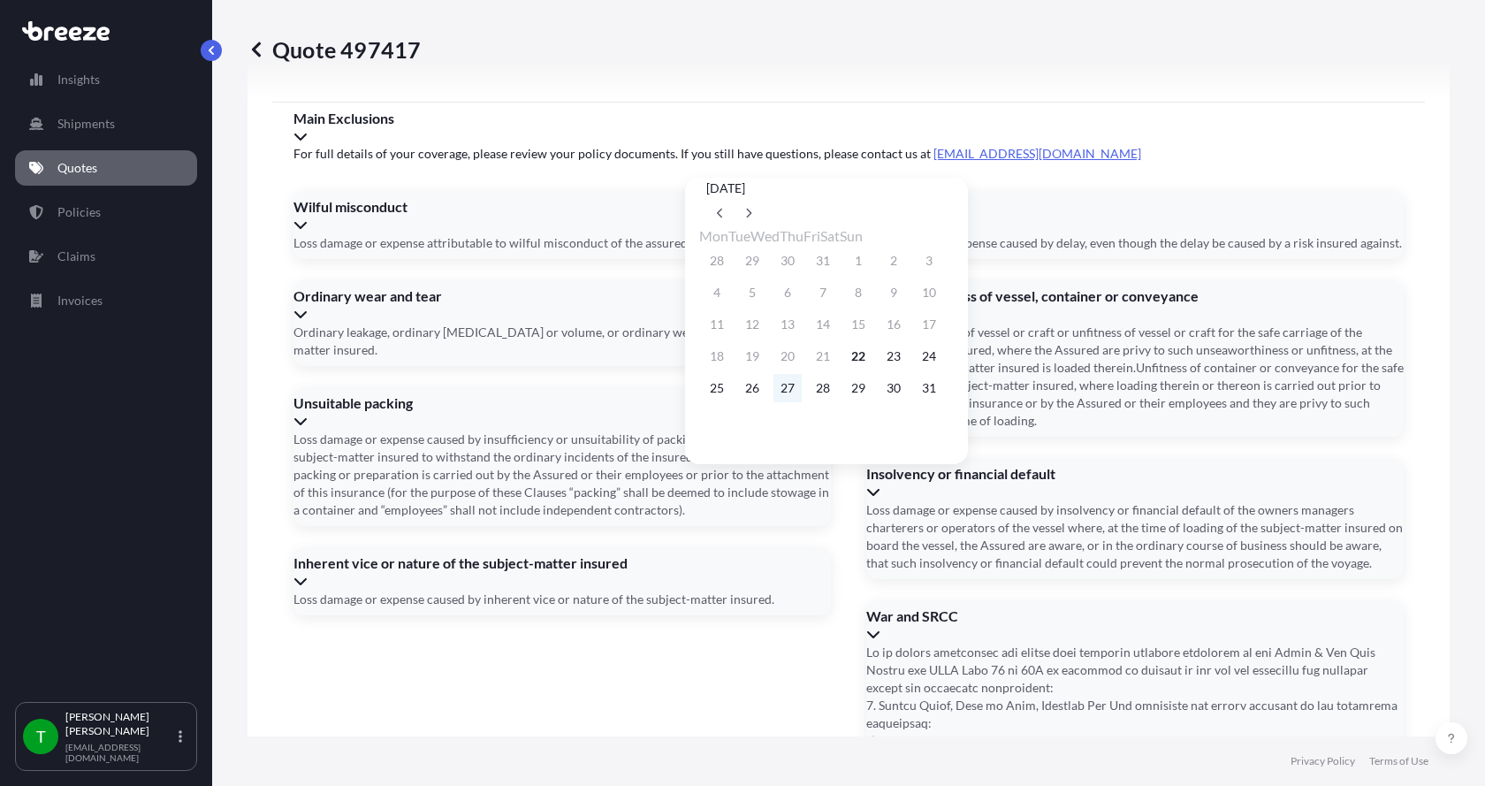
click at [797, 399] on button "27" at bounding box center [787, 388] width 28 height 28
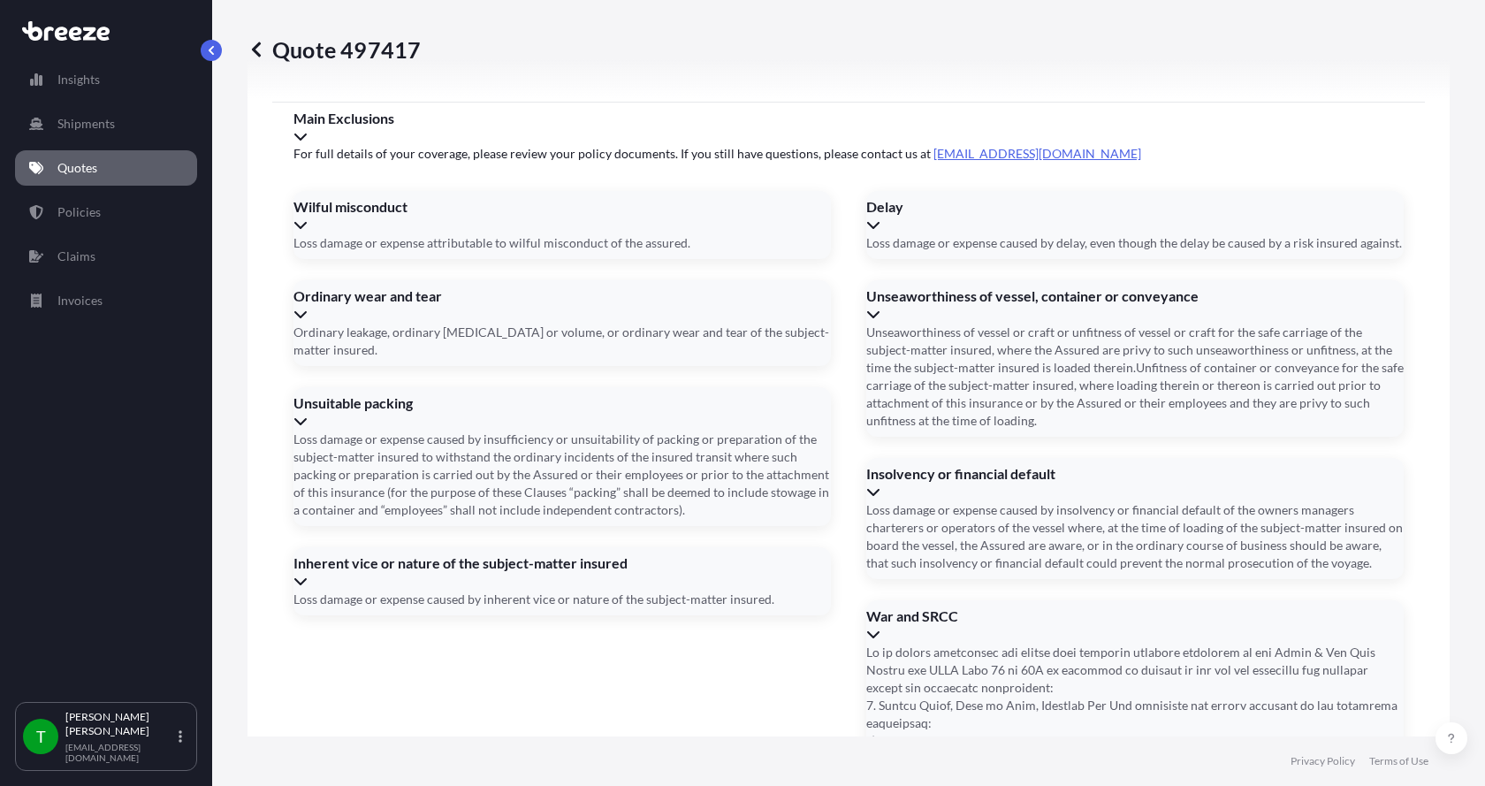
type input "[DATE]"
click at [797, 367] on button "27" at bounding box center [797, 359] width 21 height 16
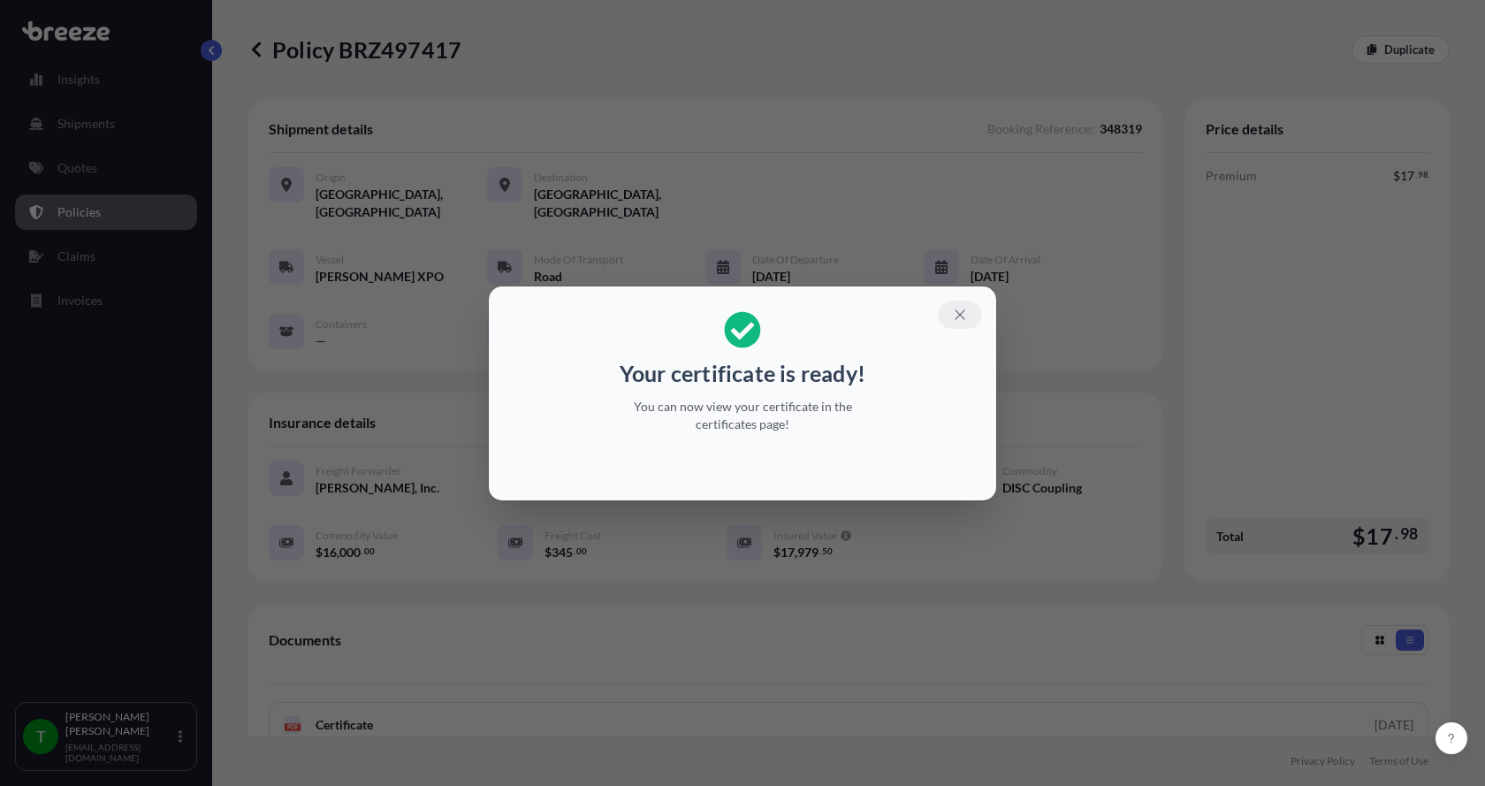
click at [973, 315] on button "button" at bounding box center [960, 314] width 44 height 28
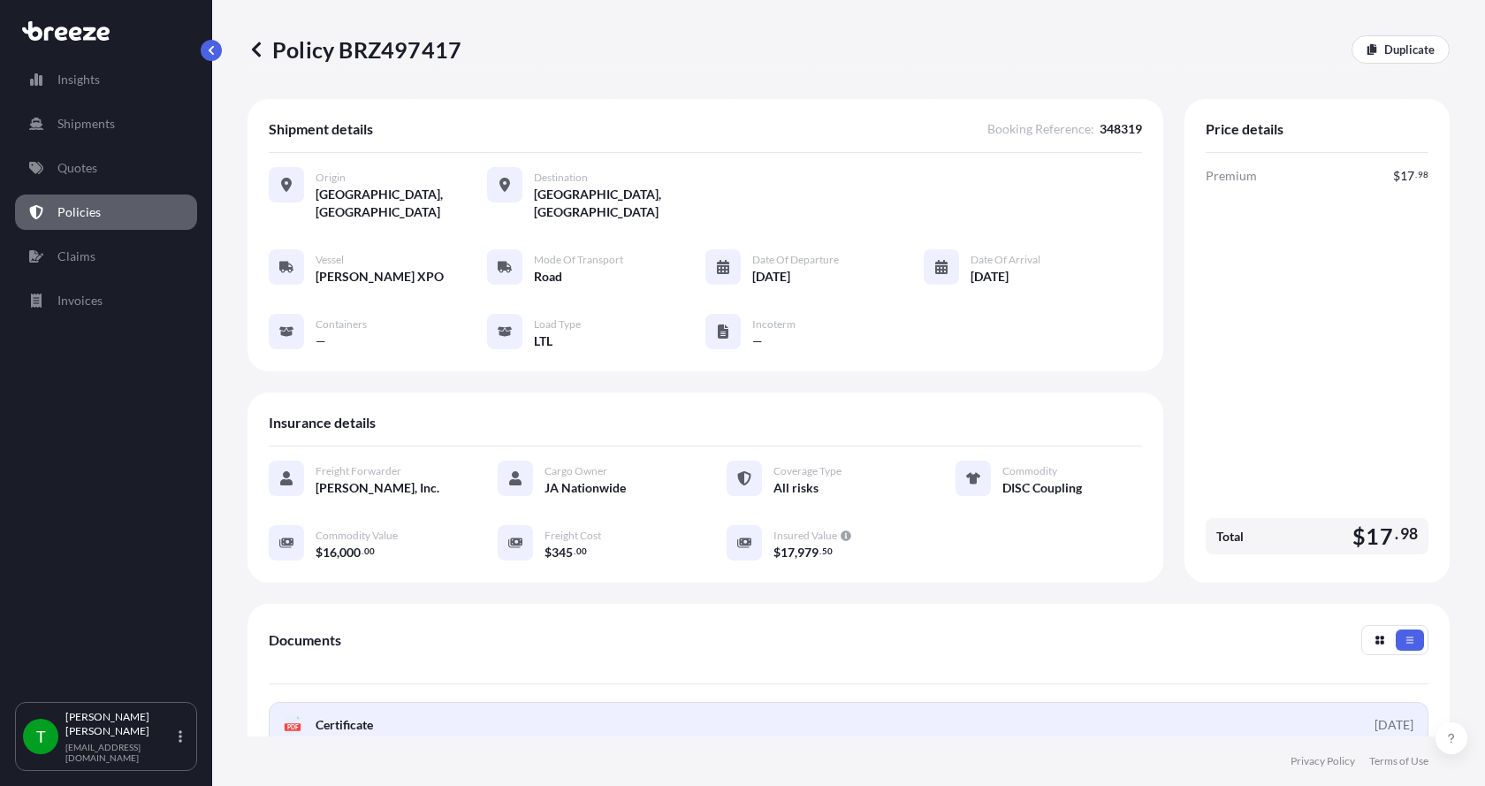
click at [295, 724] on text "PDF" at bounding box center [292, 727] width 11 height 6
